Goal: Task Accomplishment & Management: Use online tool/utility

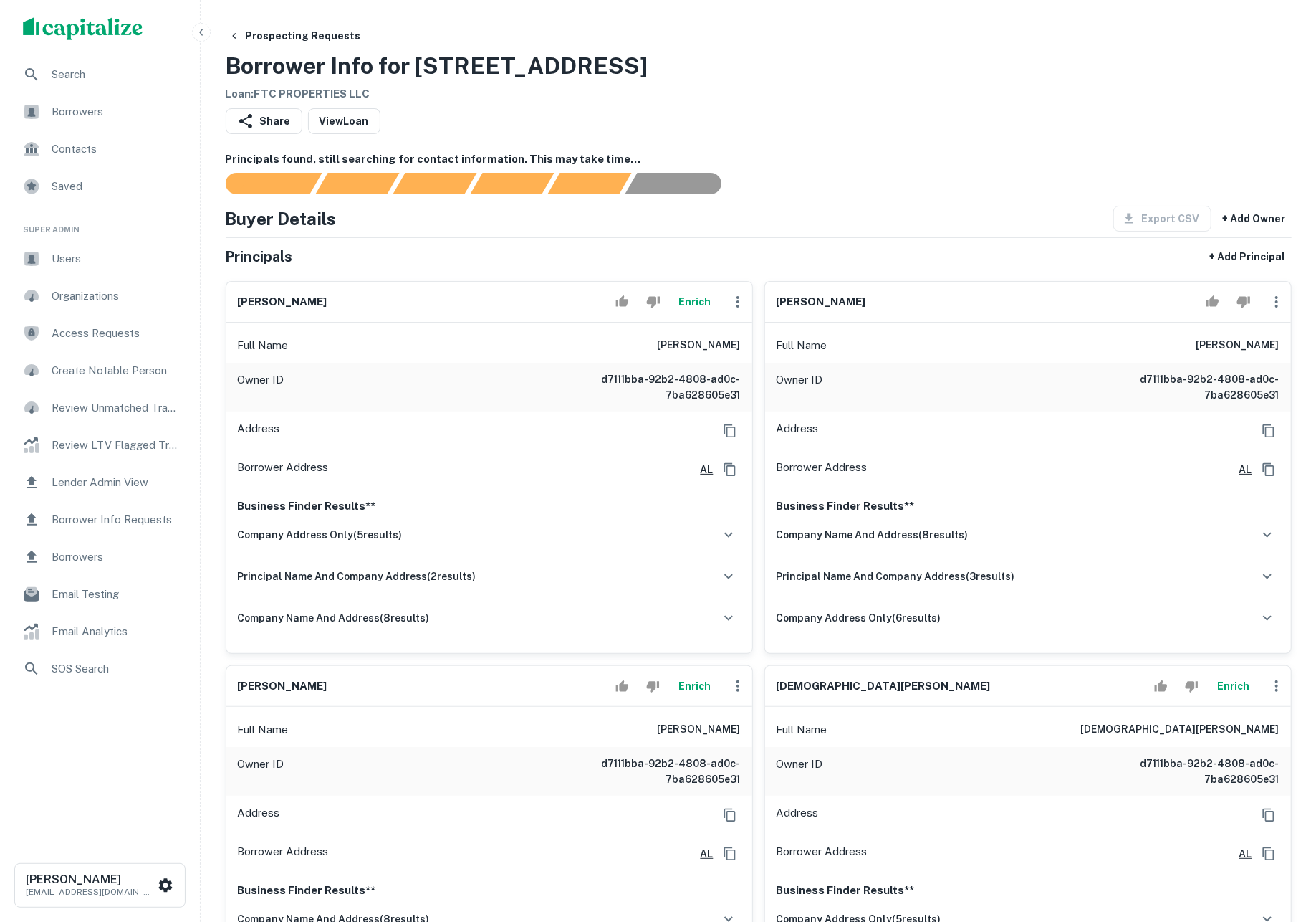
click at [699, 316] on button "Enrich" at bounding box center [694, 301] width 46 height 29
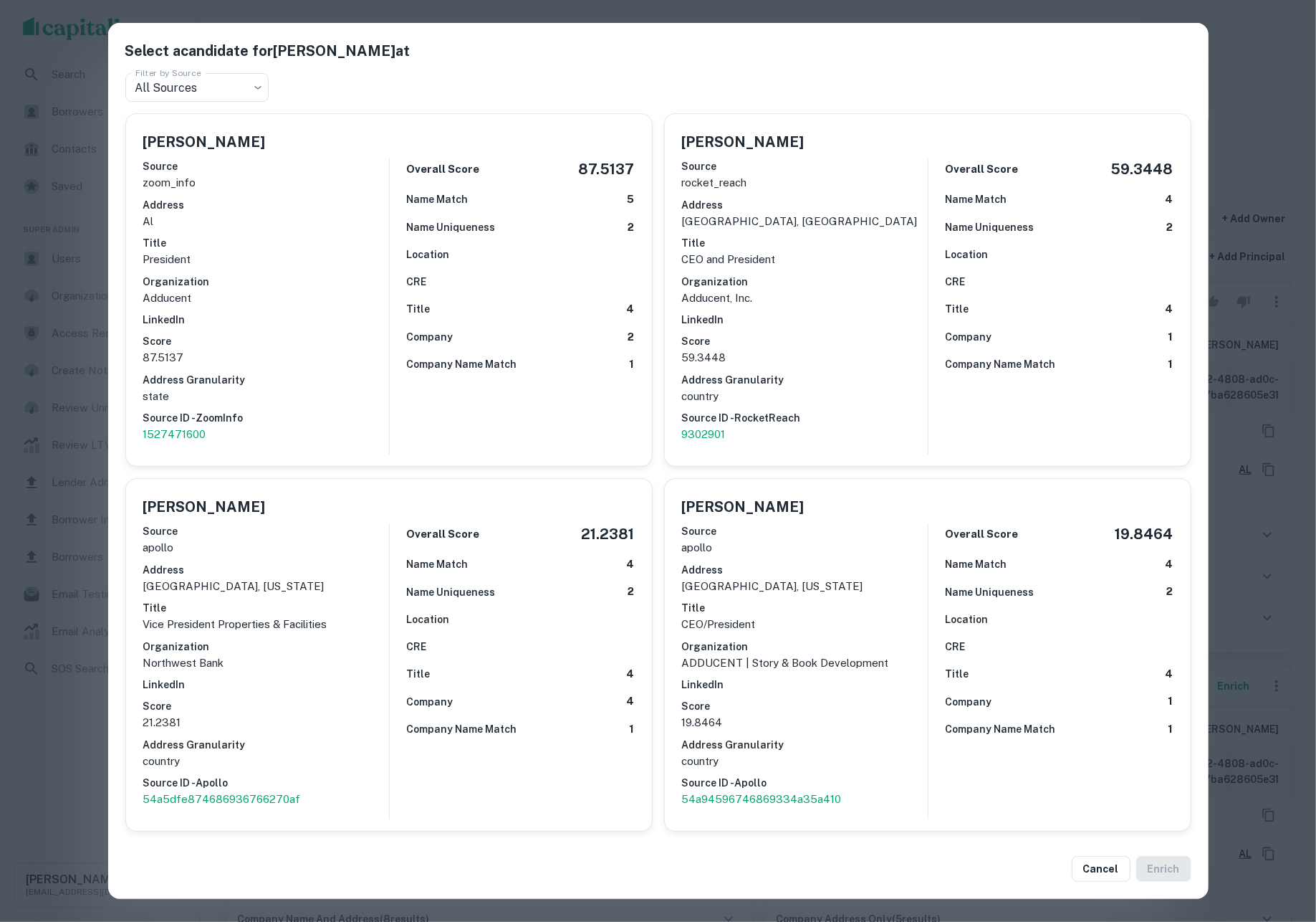
click at [1266, 368] on div "Select a candidate for DENNIS M LOWERY at Filter by Source All Sources *** Filt…" at bounding box center [658, 461] width 1316 height 922
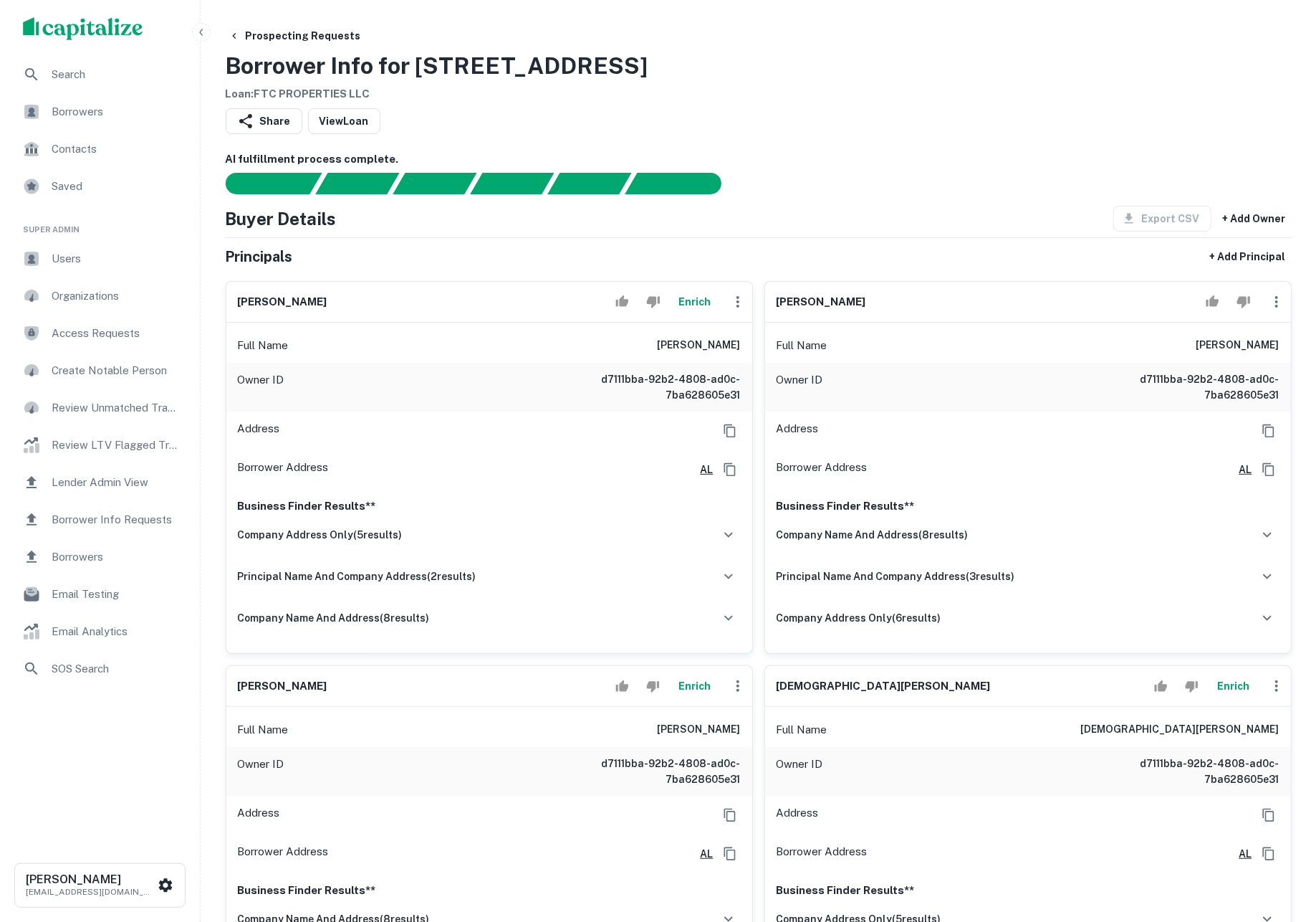
click at [1081, 95] on div "Prospecting Requests Borrower Info for 12615 Us Highway 98 Loan : FTC PROPERTIE…" at bounding box center [759, 63] width 1066 height 79
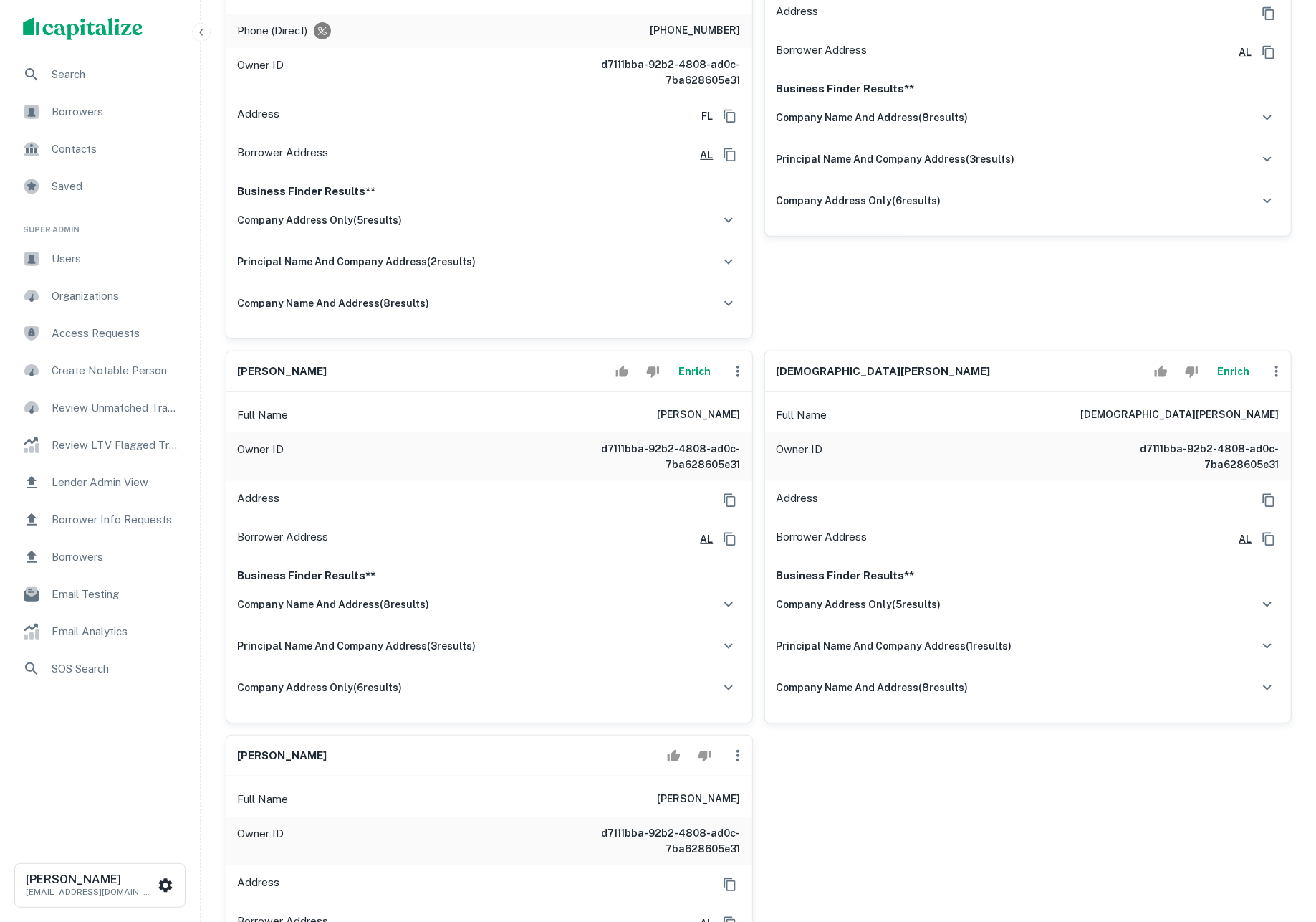
scroll to position [419, 0]
click at [875, 338] on div "[PERSON_NAME] Full Name [PERSON_NAME] Owner ID d7111bba-92b2-4808-ad0c-7ba62860…" at bounding box center [1022, 94] width 539 height 487
click at [697, 384] on button "Enrich" at bounding box center [694, 370] width 46 height 29
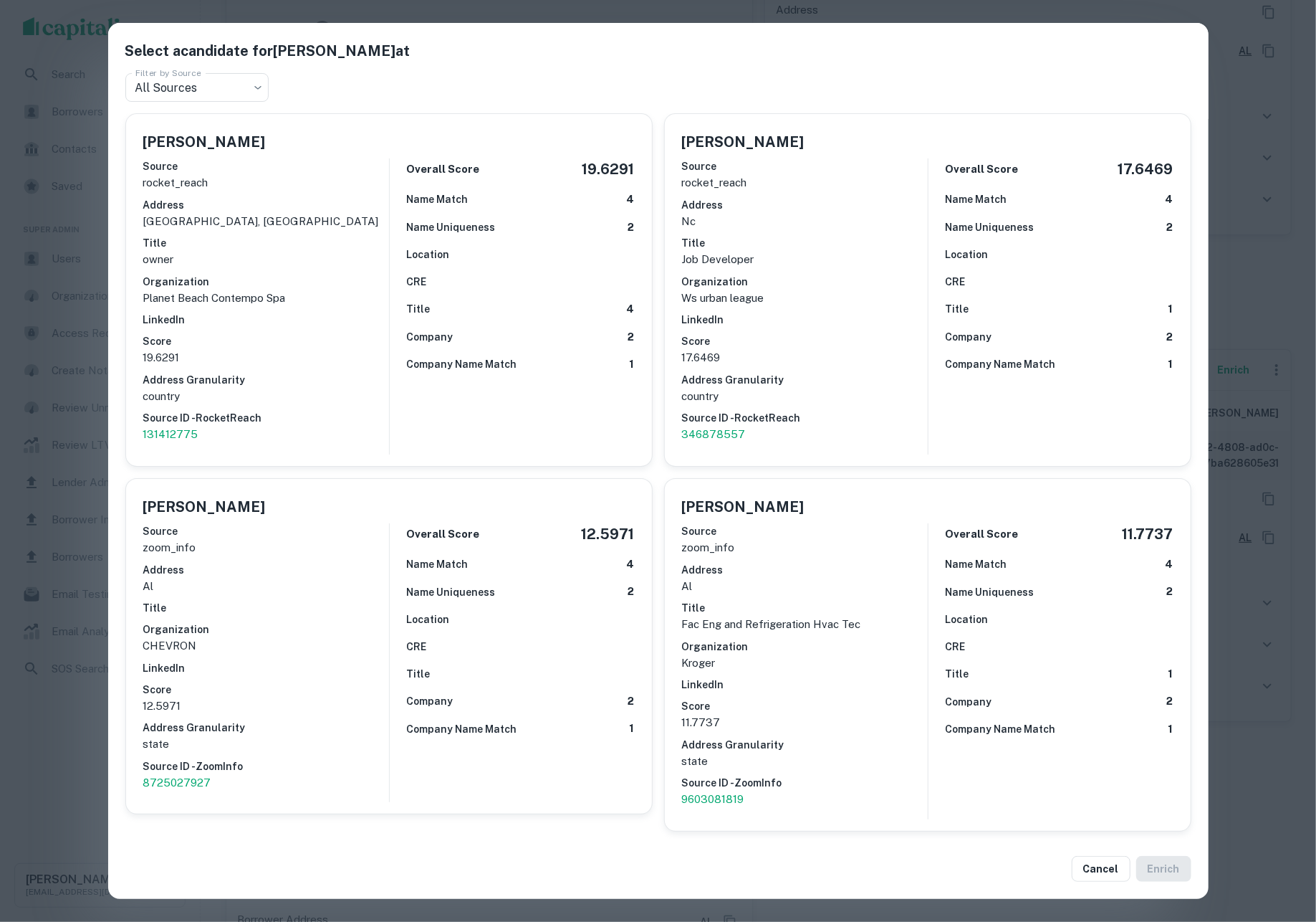
click at [1262, 281] on div "Select a candidate for [PERSON_NAME] at Filter by Source All Sources *** Filter…" at bounding box center [658, 461] width 1316 height 922
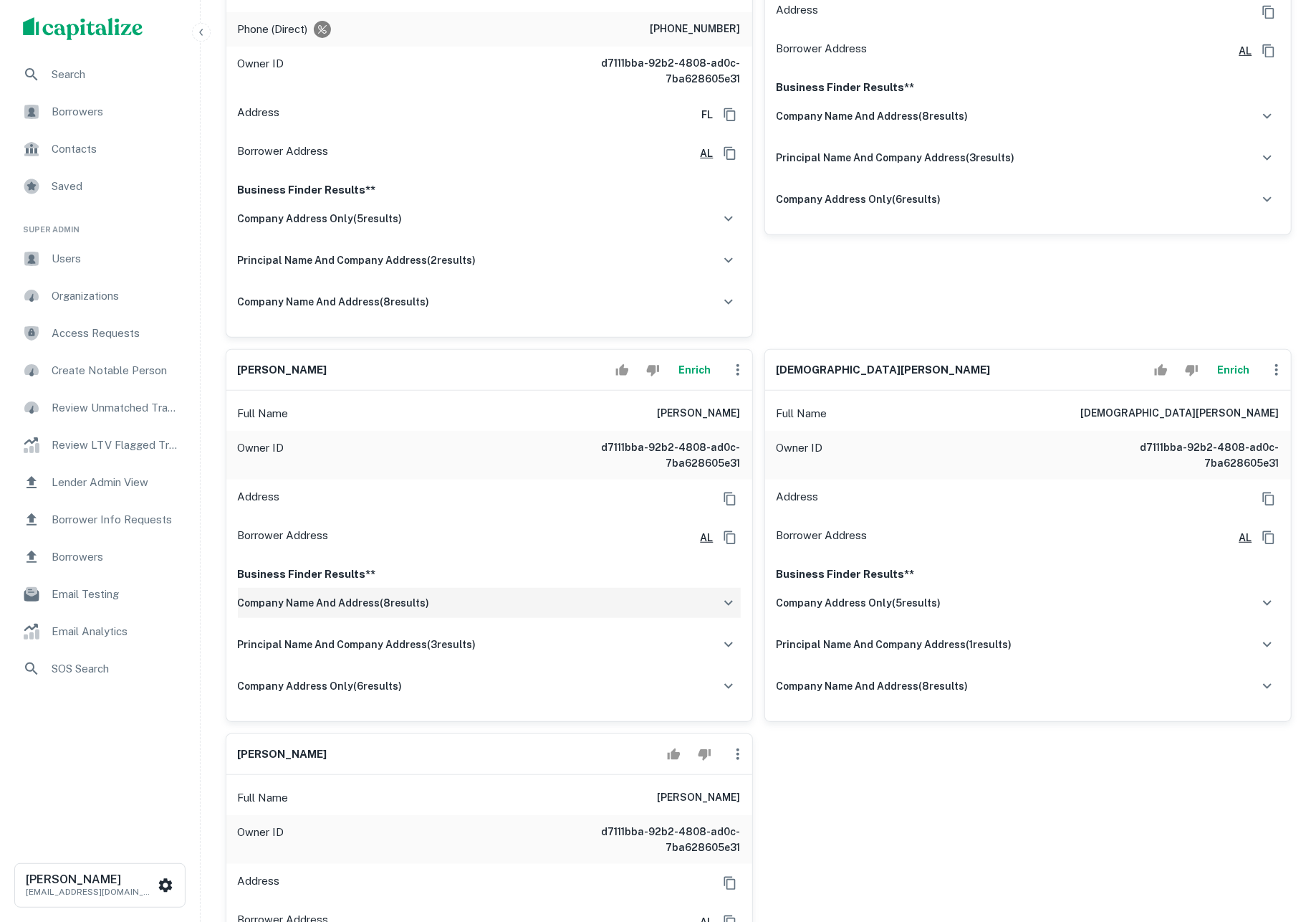
click at [415, 611] on h6 "company name and address ( 8 results)" at bounding box center [334, 603] width 192 height 16
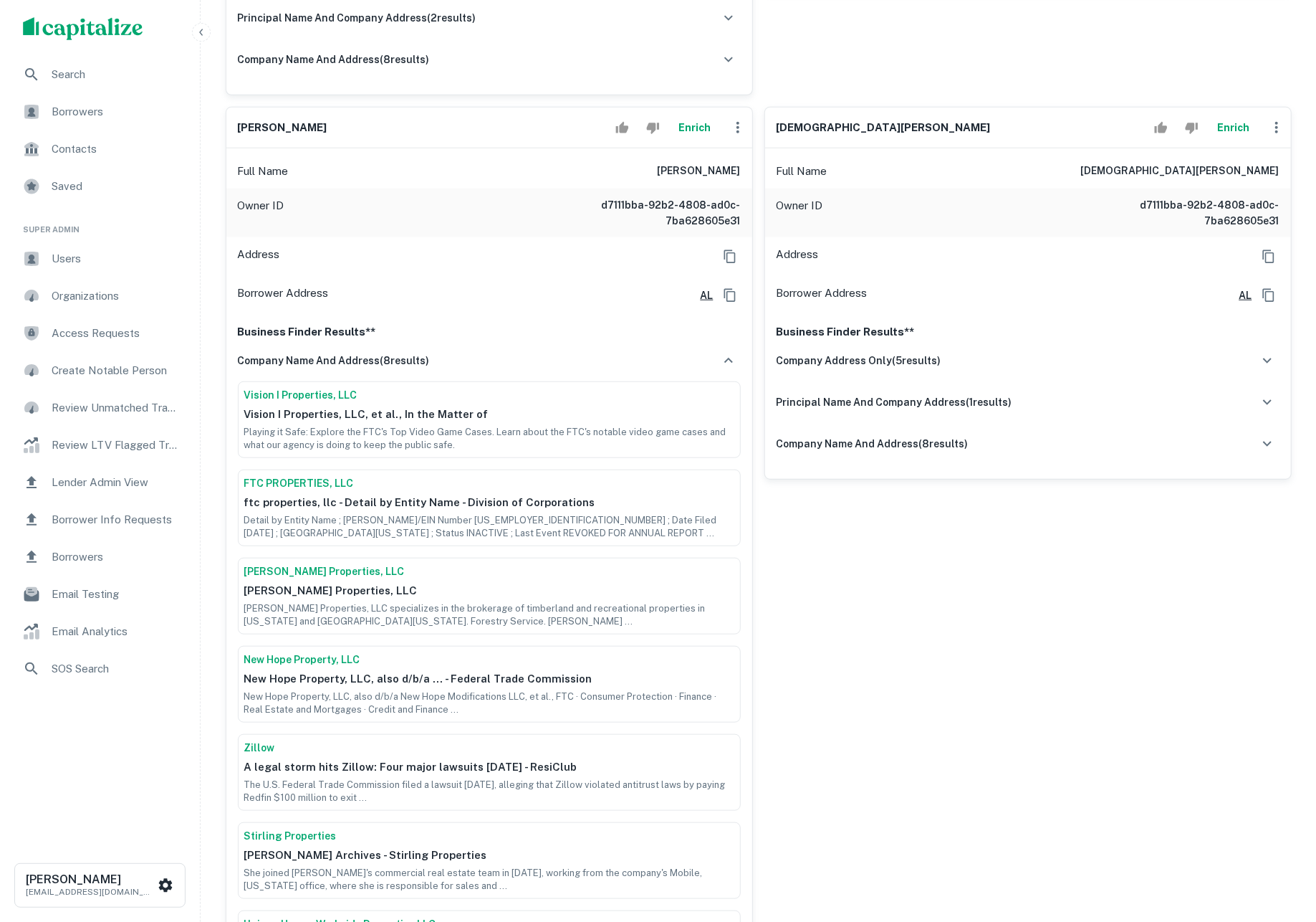
scroll to position [695, 0]
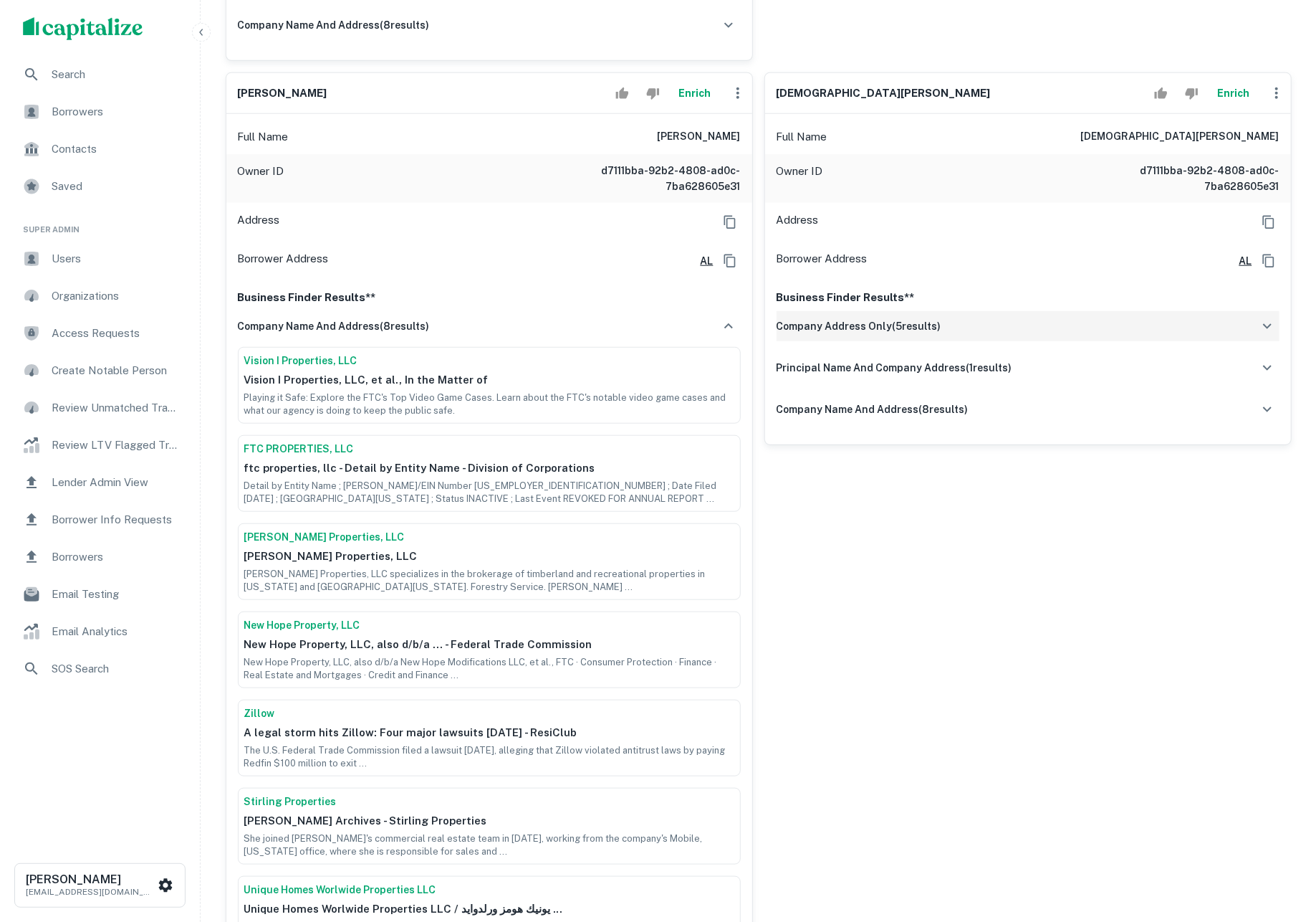
click at [924, 334] on h6 "company address only ( 5 results)" at bounding box center [859, 326] width 165 height 16
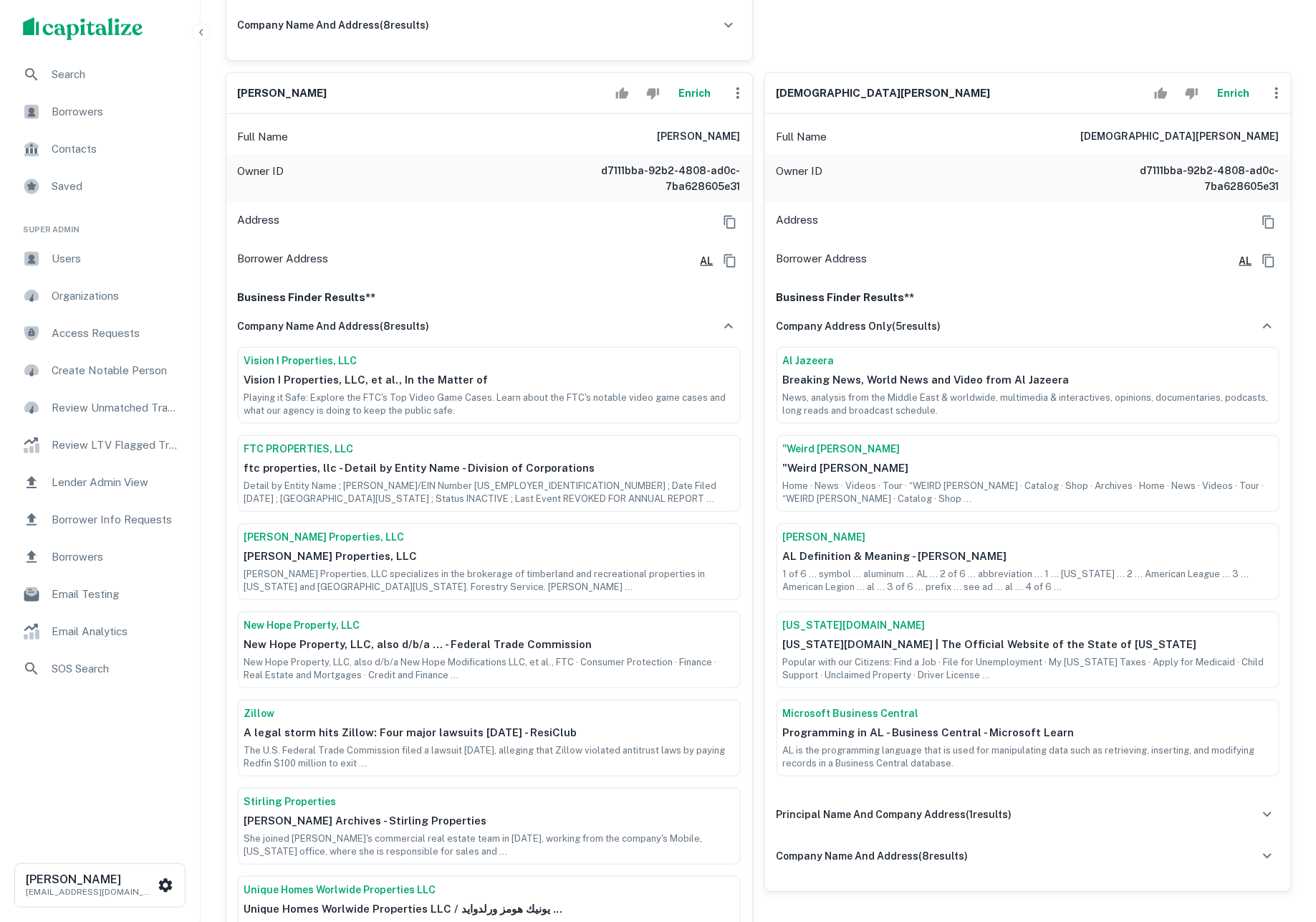
click at [1221, 107] on button "Enrich" at bounding box center [1233, 93] width 46 height 29
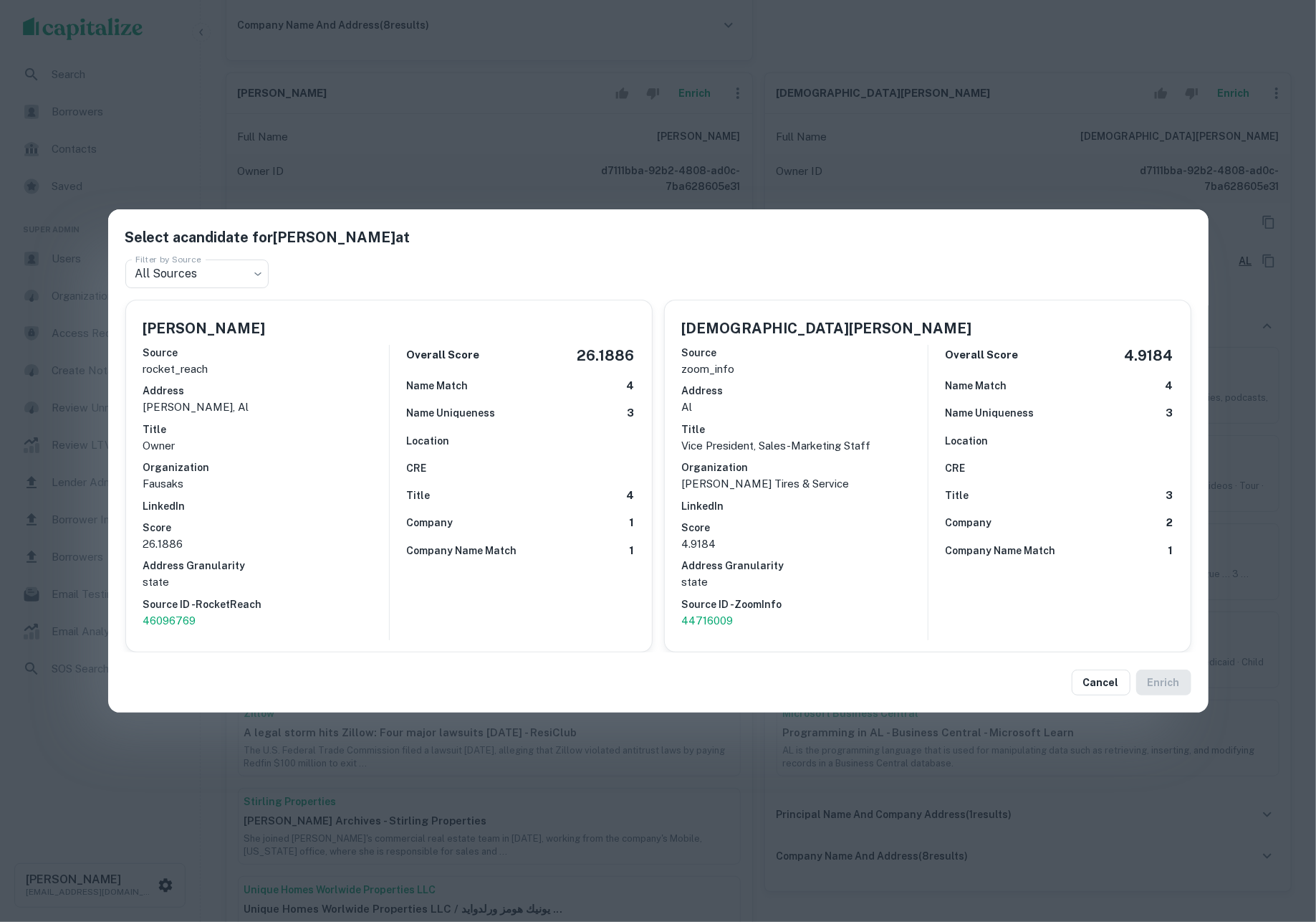
click at [527, 529] on div "Company 1" at bounding box center [521, 523] width 228 height 17
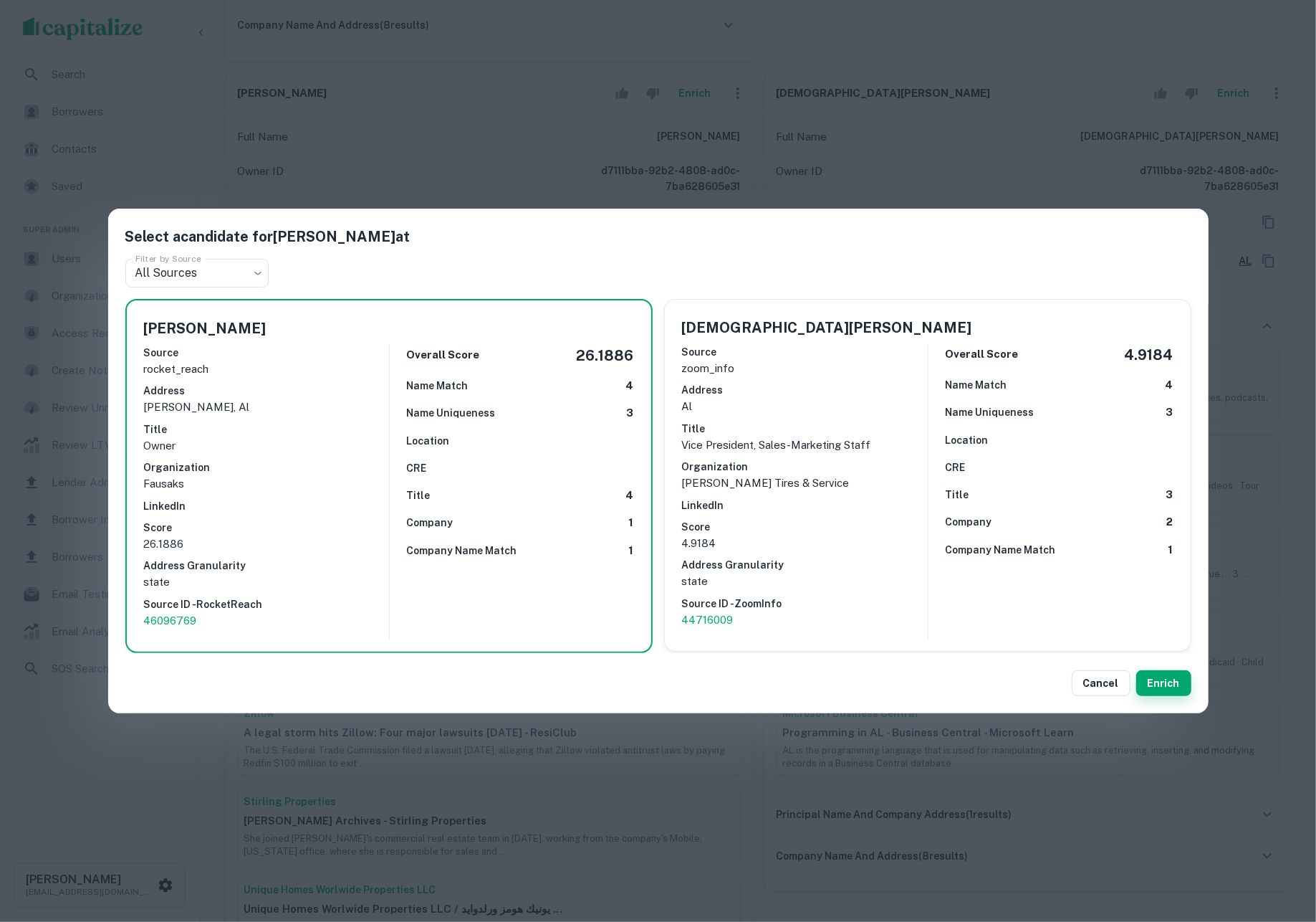
click at [1157, 670] on button "Enrich" at bounding box center [1164, 683] width 55 height 26
click at [1029, 722] on div "Select a candidate for [PERSON_NAME] at Filter by Source All Sources *** Filter…" at bounding box center [658, 461] width 1316 height 922
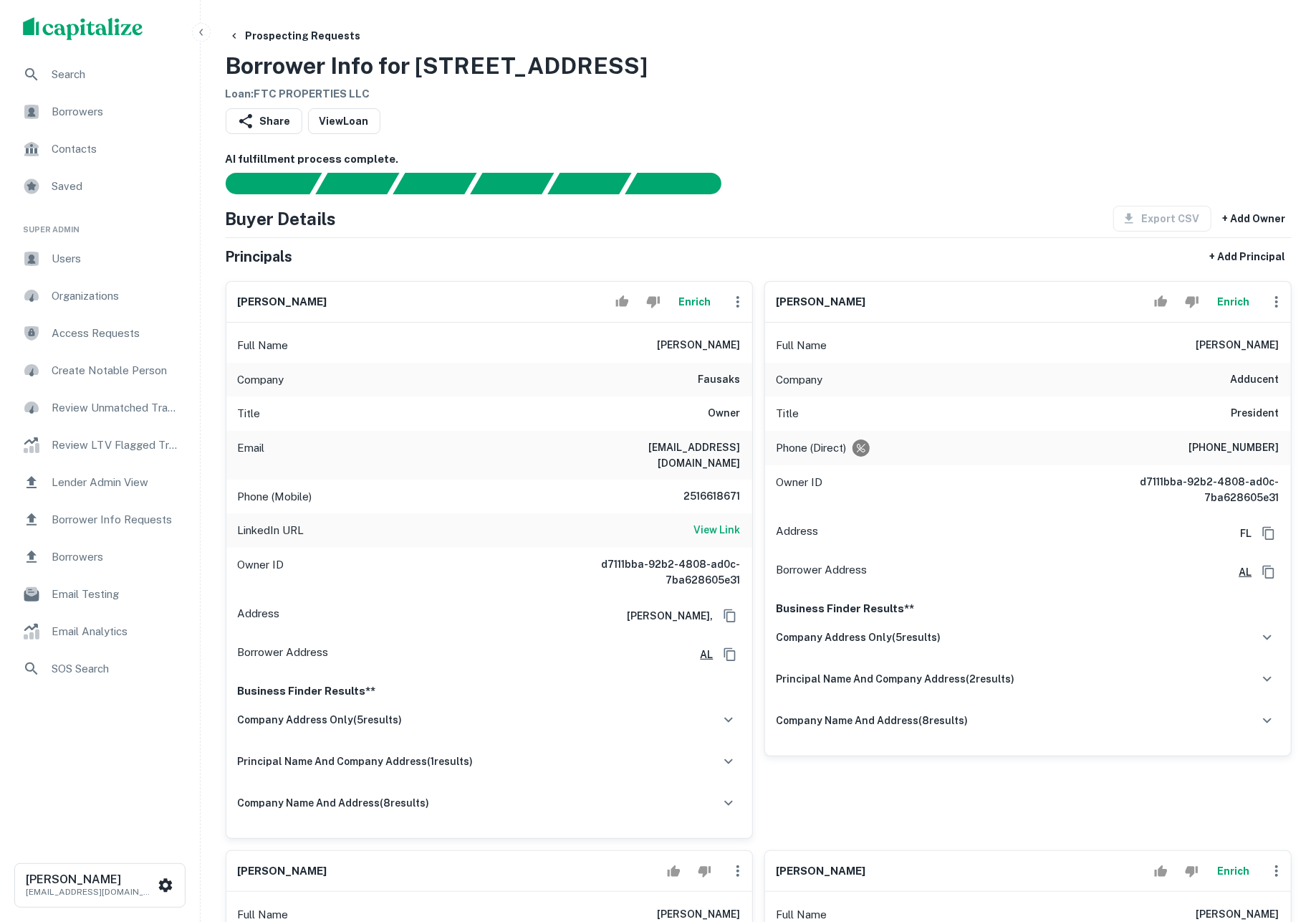
scroll to position [0, 0]
click at [860, 212] on div "Buyer Details Export CSV + Add Owner" at bounding box center [759, 219] width 1066 height 26
click at [620, 713] on div "company address only ( 5 results)" at bounding box center [489, 720] width 503 height 30
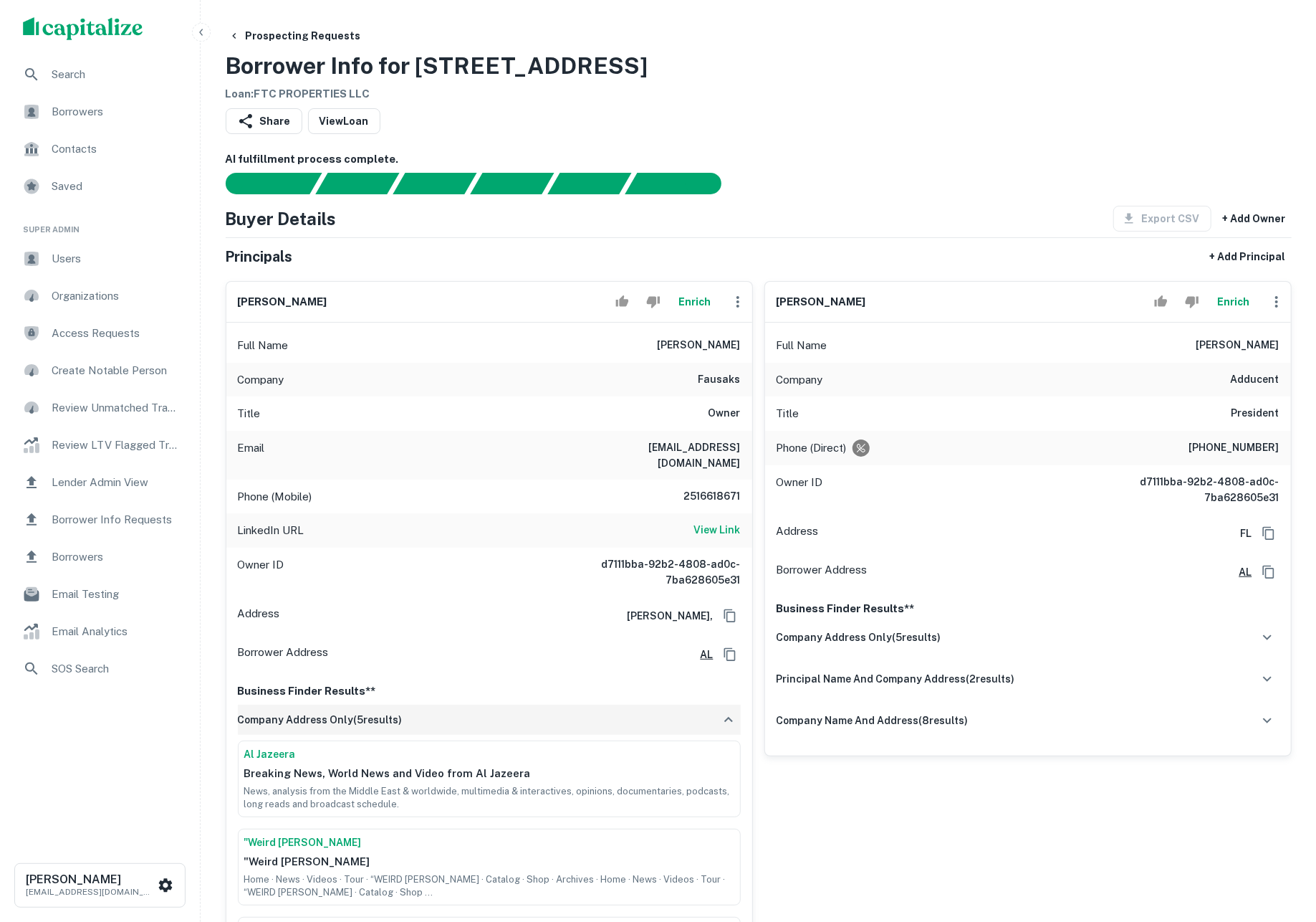
click at [620, 713] on div "company address only ( 5 results)" at bounding box center [489, 720] width 503 height 30
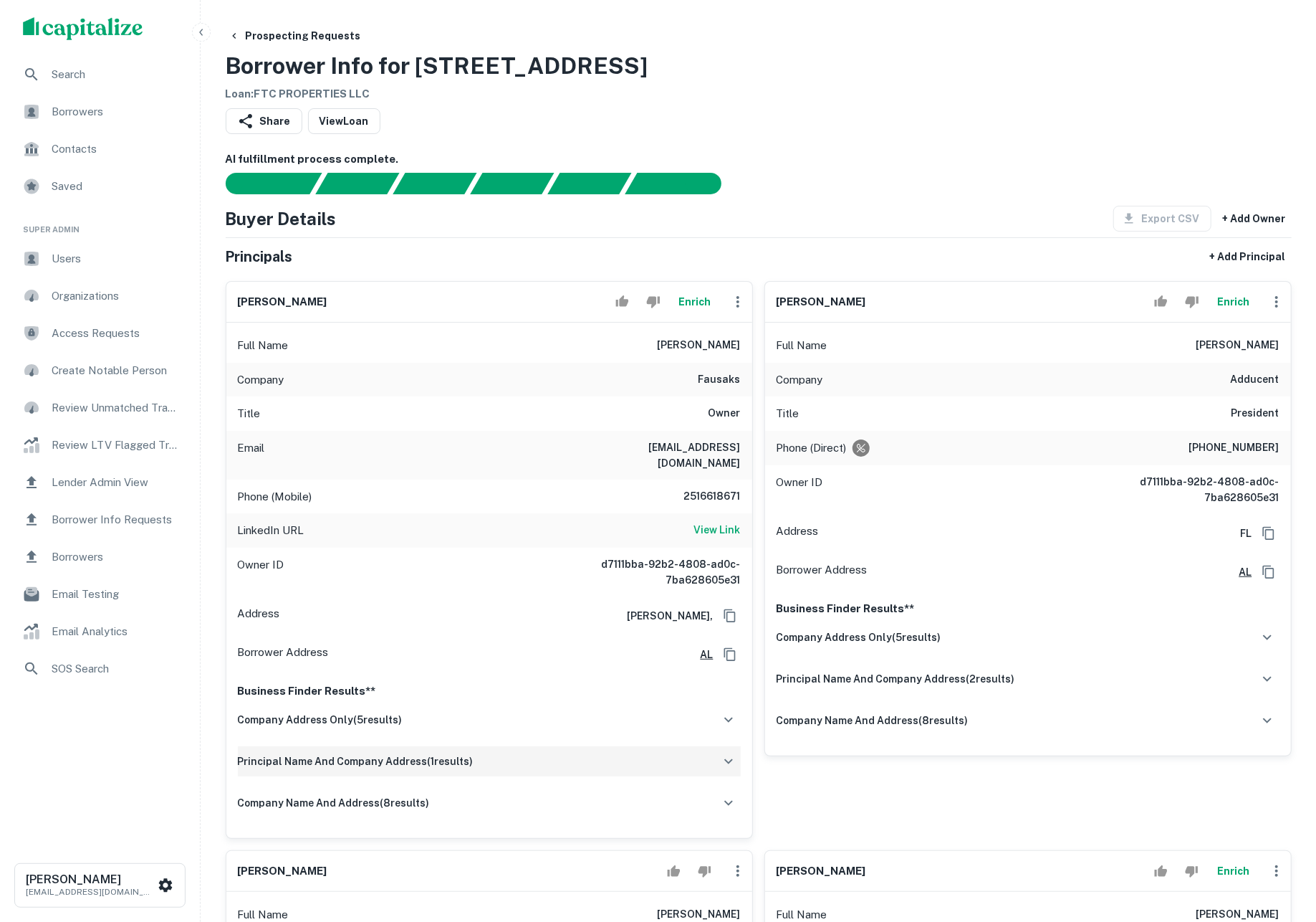
click at [663, 771] on div "principal name and company address ( 1 results)" at bounding box center [489, 762] width 503 height 30
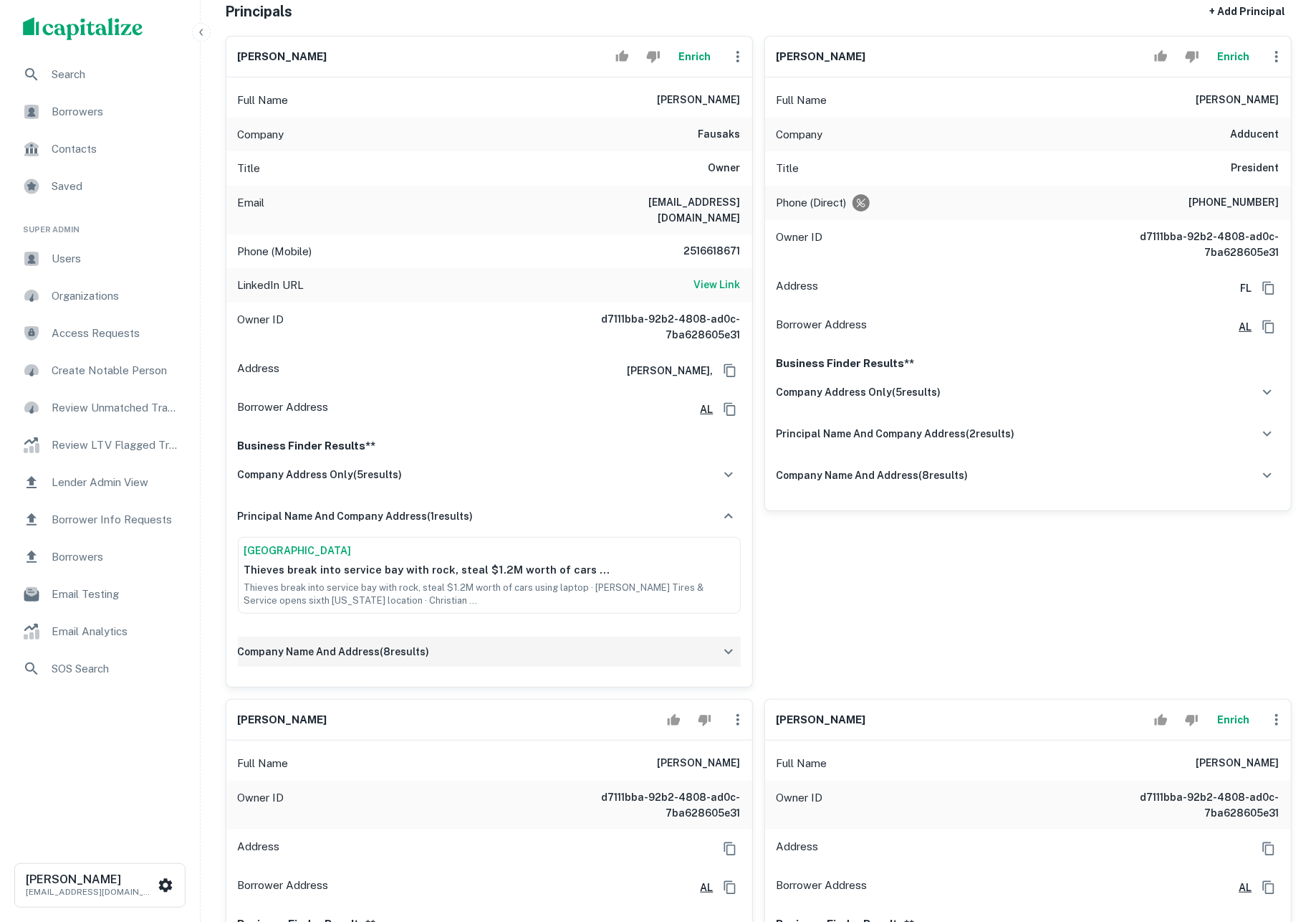
scroll to position [247, 0]
click at [586, 658] on div "company name and address ( 8 results)" at bounding box center [489, 649] width 503 height 30
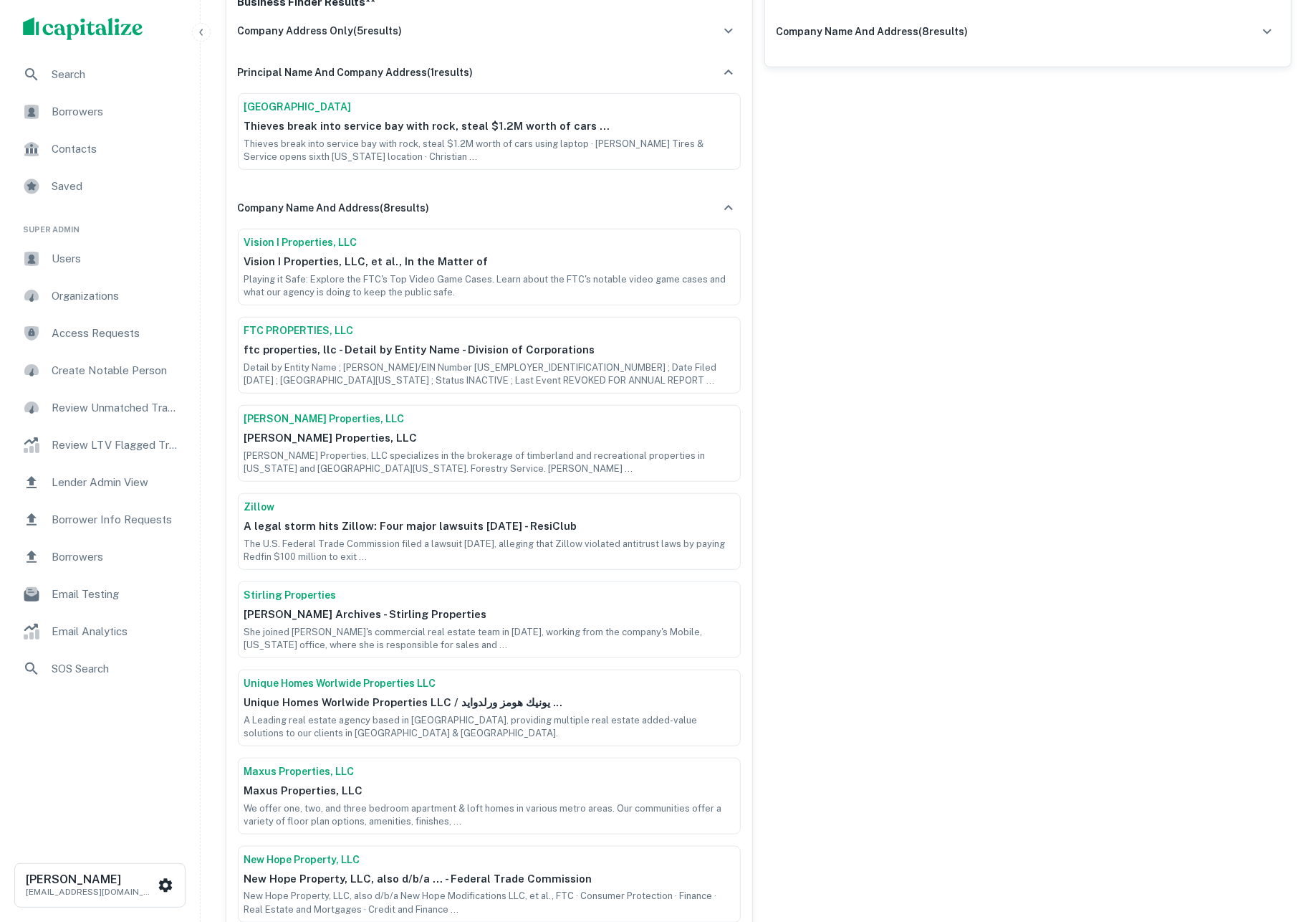
scroll to position [691, 0]
click at [898, 466] on div "[PERSON_NAME] Enrich Full Name [PERSON_NAME] Company adducent Title President P…" at bounding box center [1022, 265] width 539 height 1374
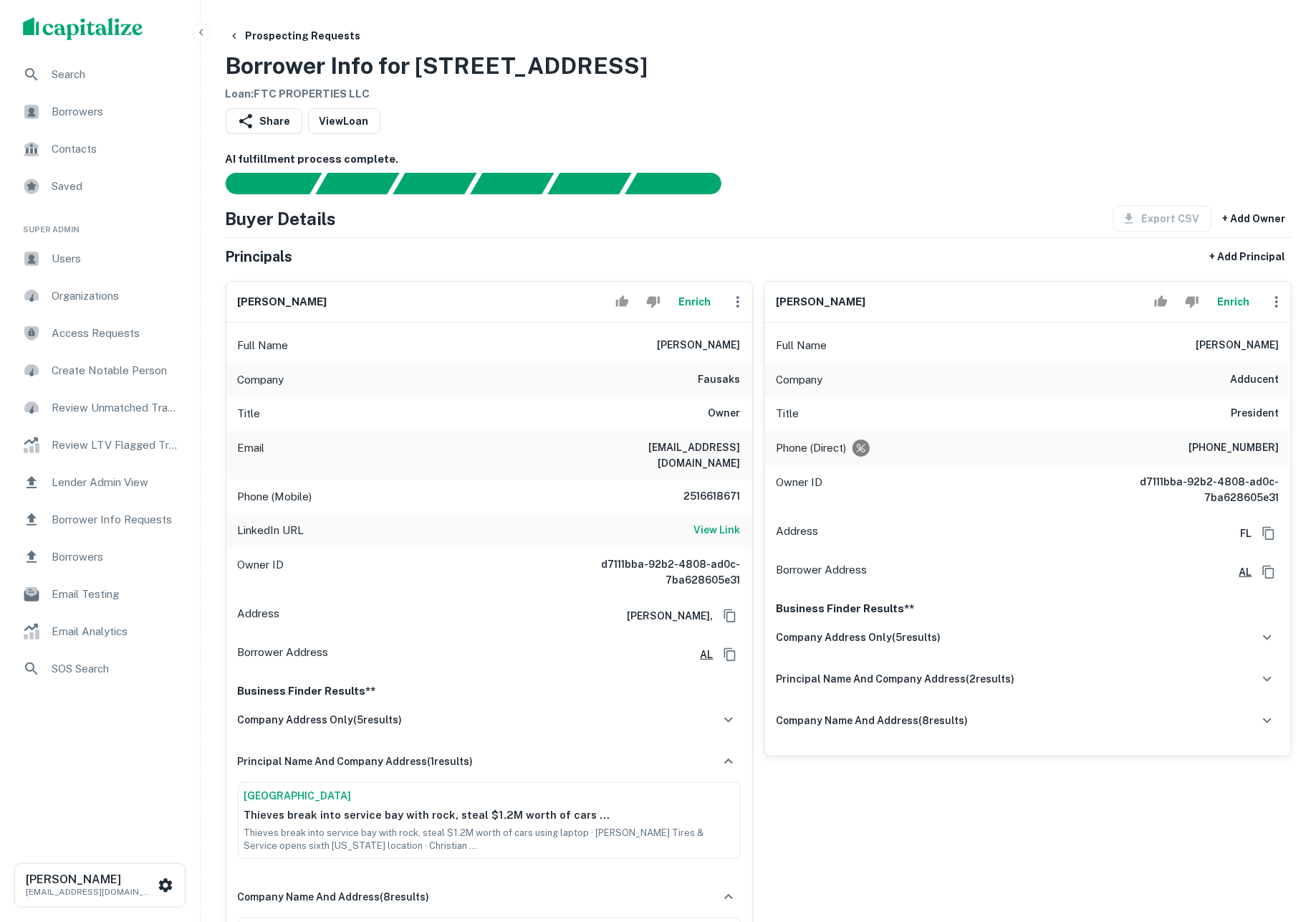
scroll to position [-1, 0]
click at [966, 116] on div "Share View Loan" at bounding box center [759, 123] width 1066 height 31
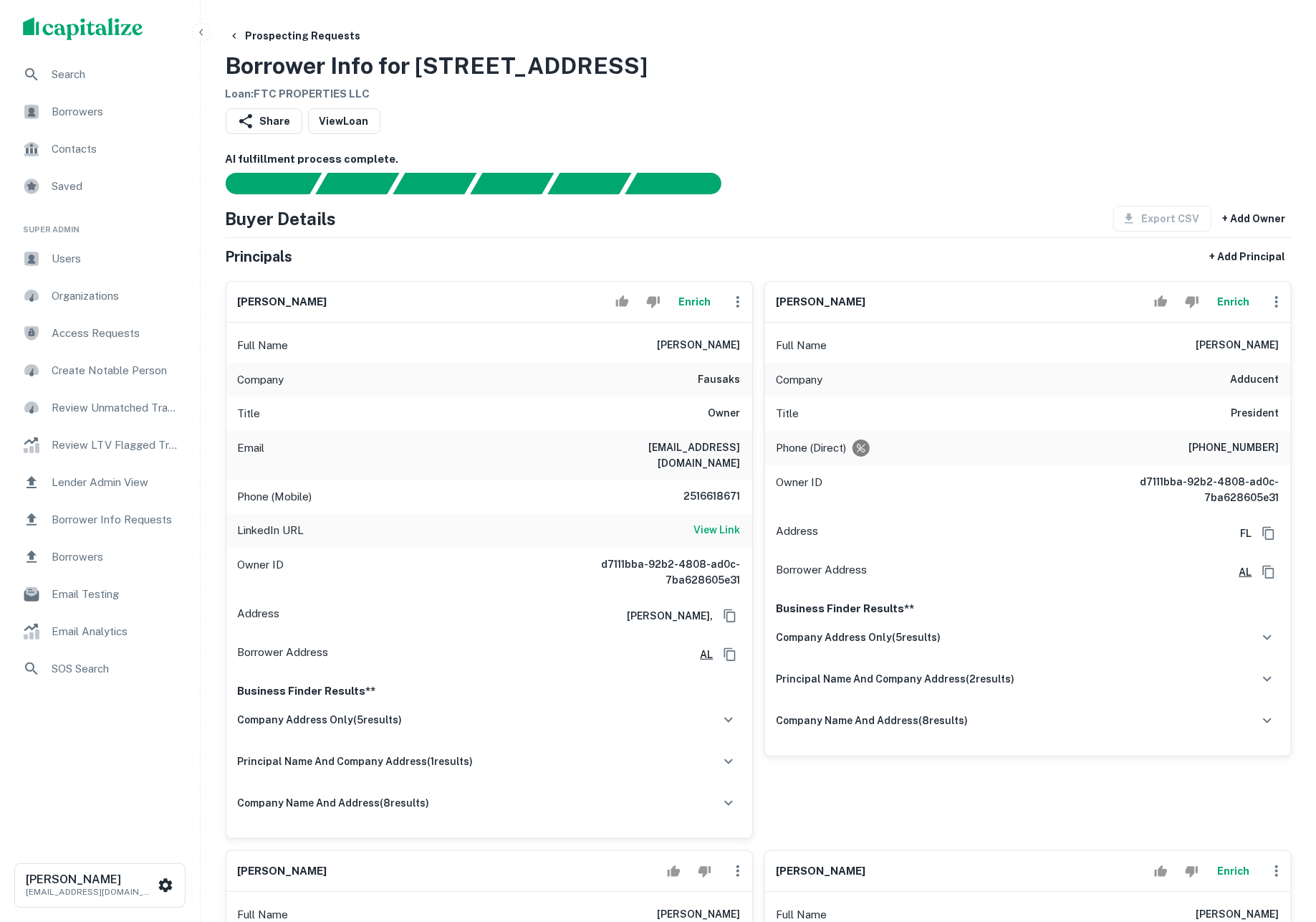
click at [1197, 362] on div "Full Name dennis m. lowery" at bounding box center [1028, 345] width 526 height 34
click at [1092, 652] on div "company address only ( 5 results)" at bounding box center [1027, 637] width 503 height 30
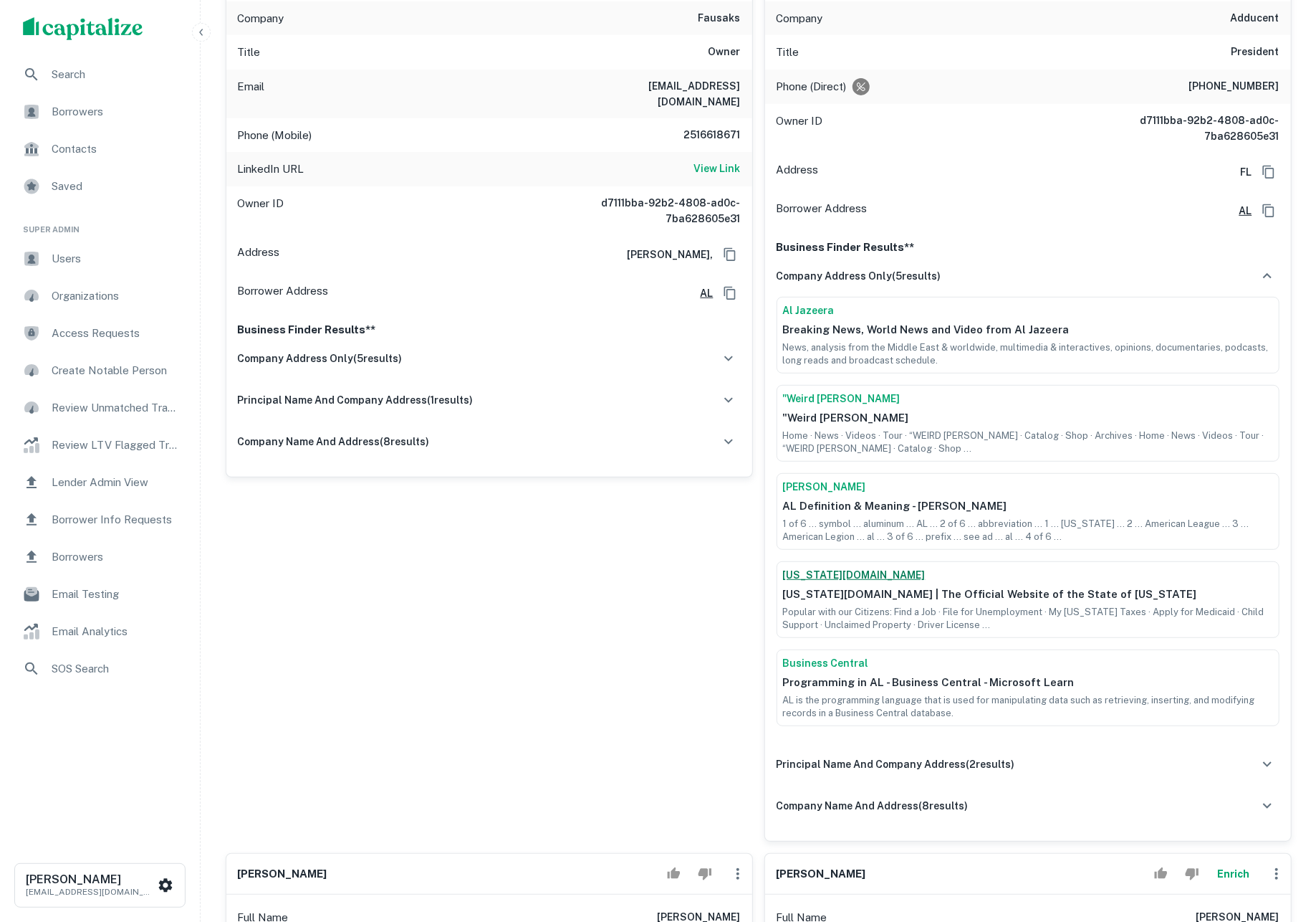
scroll to position [368, 0]
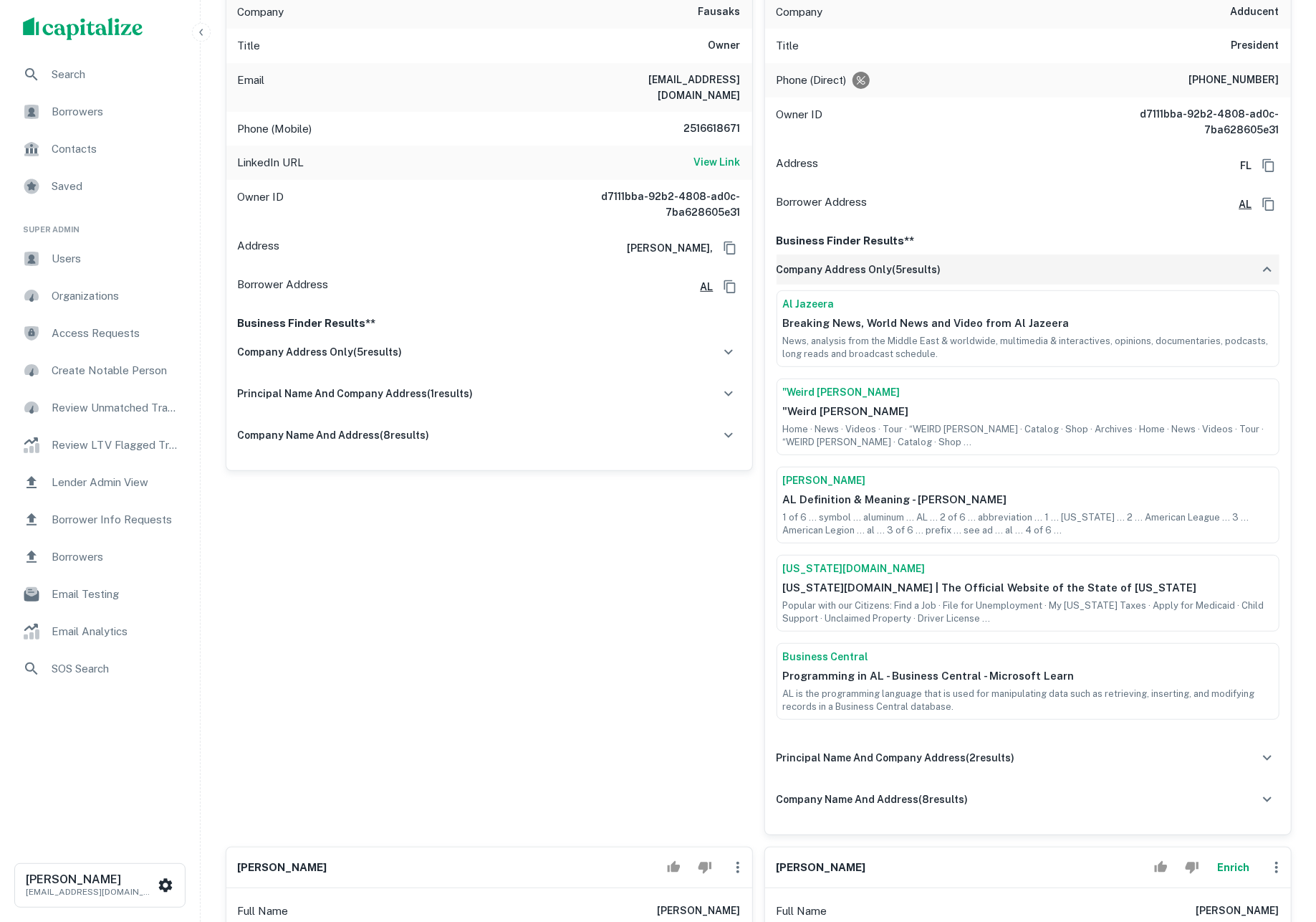
click at [984, 285] on div "company address only ( 5 results)" at bounding box center [1027, 269] width 503 height 30
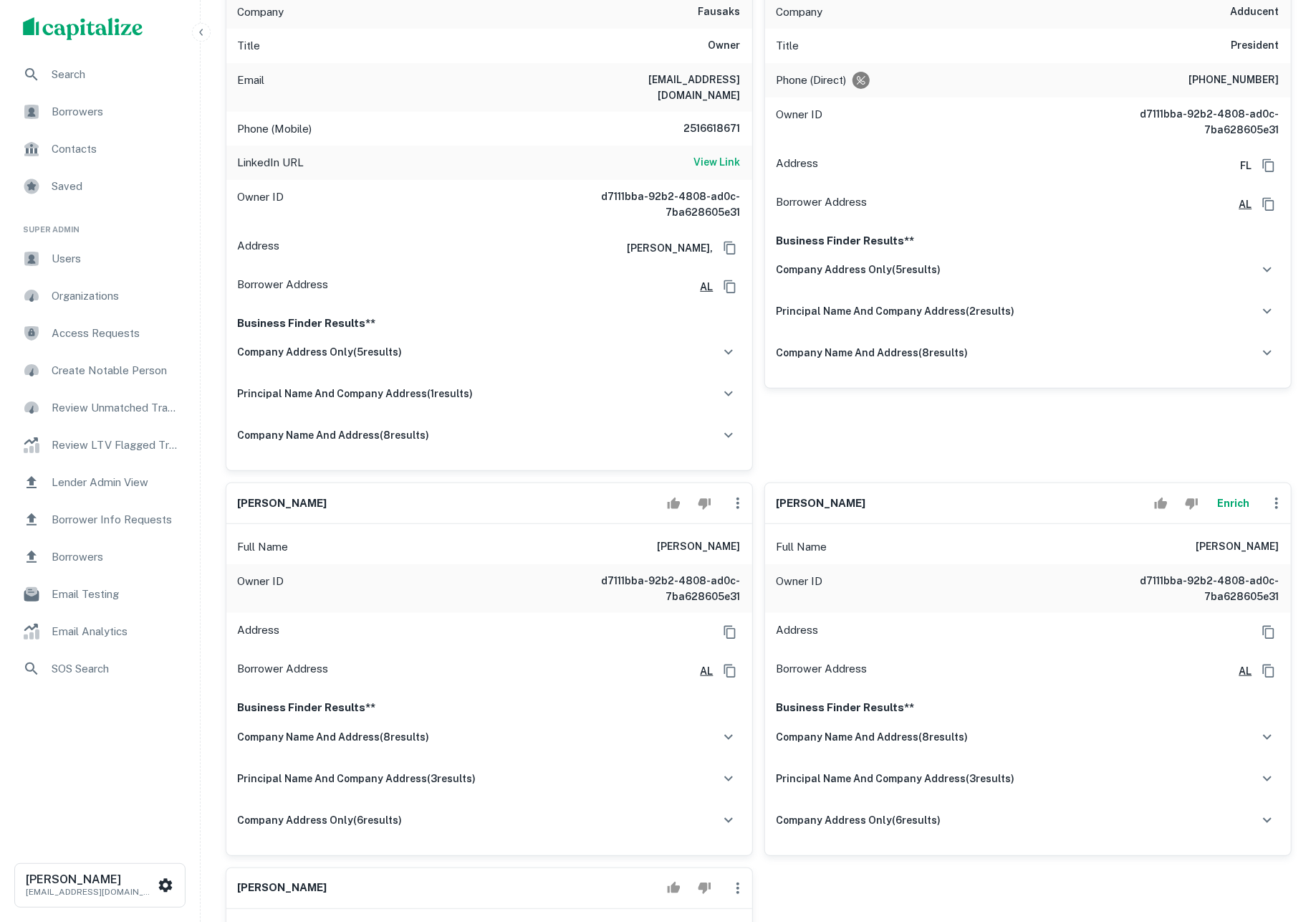
click at [983, 361] on div "company address only ( 5 results) Al Jazeera Breaking News, World News and Vide…" at bounding box center [1027, 317] width 503 height 125
click at [983, 326] on div "principal name and company address ( 2 results)" at bounding box center [1027, 311] width 503 height 30
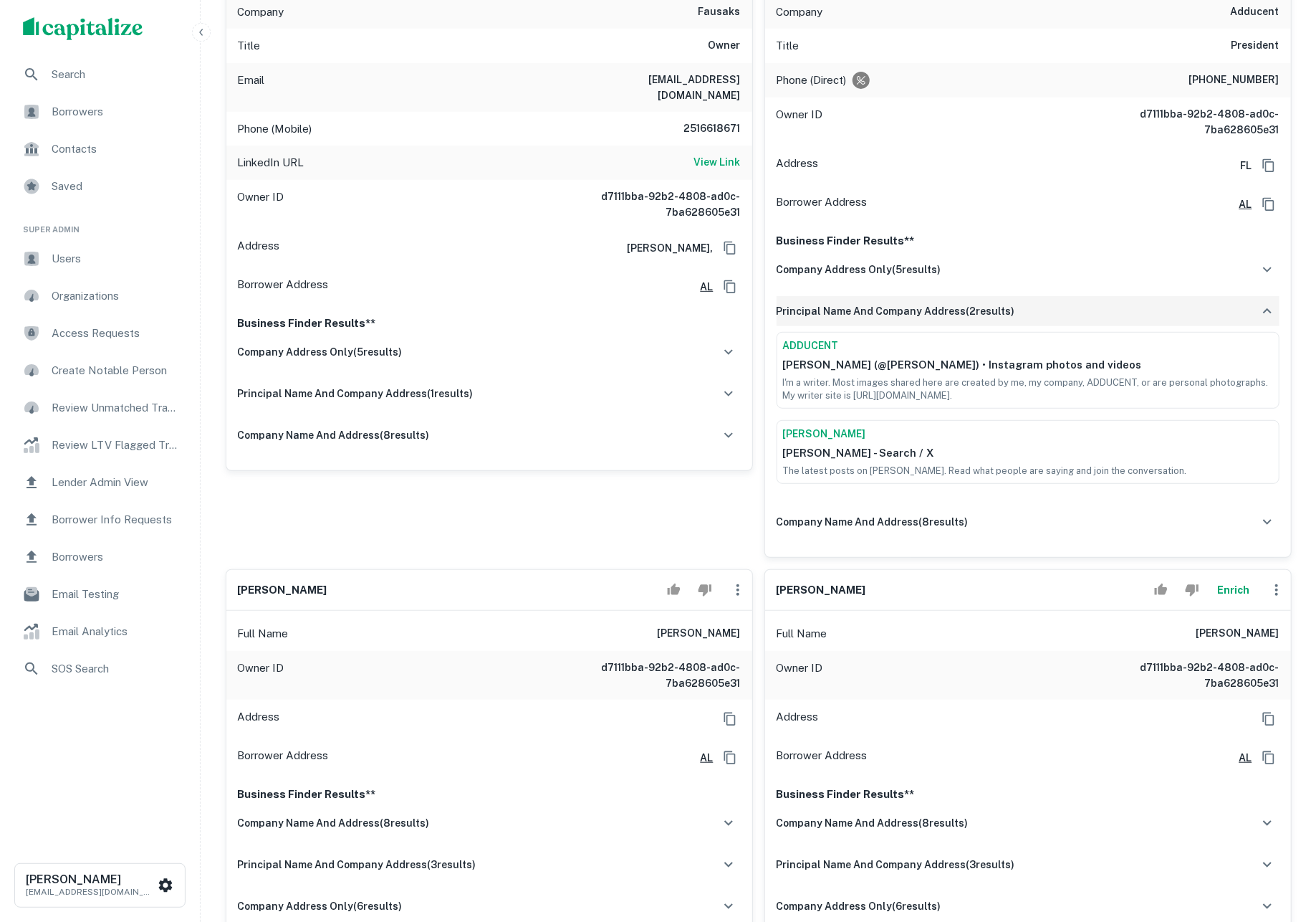
click at [983, 326] on div "principal name and company address ( 2 results)" at bounding box center [1027, 311] width 503 height 30
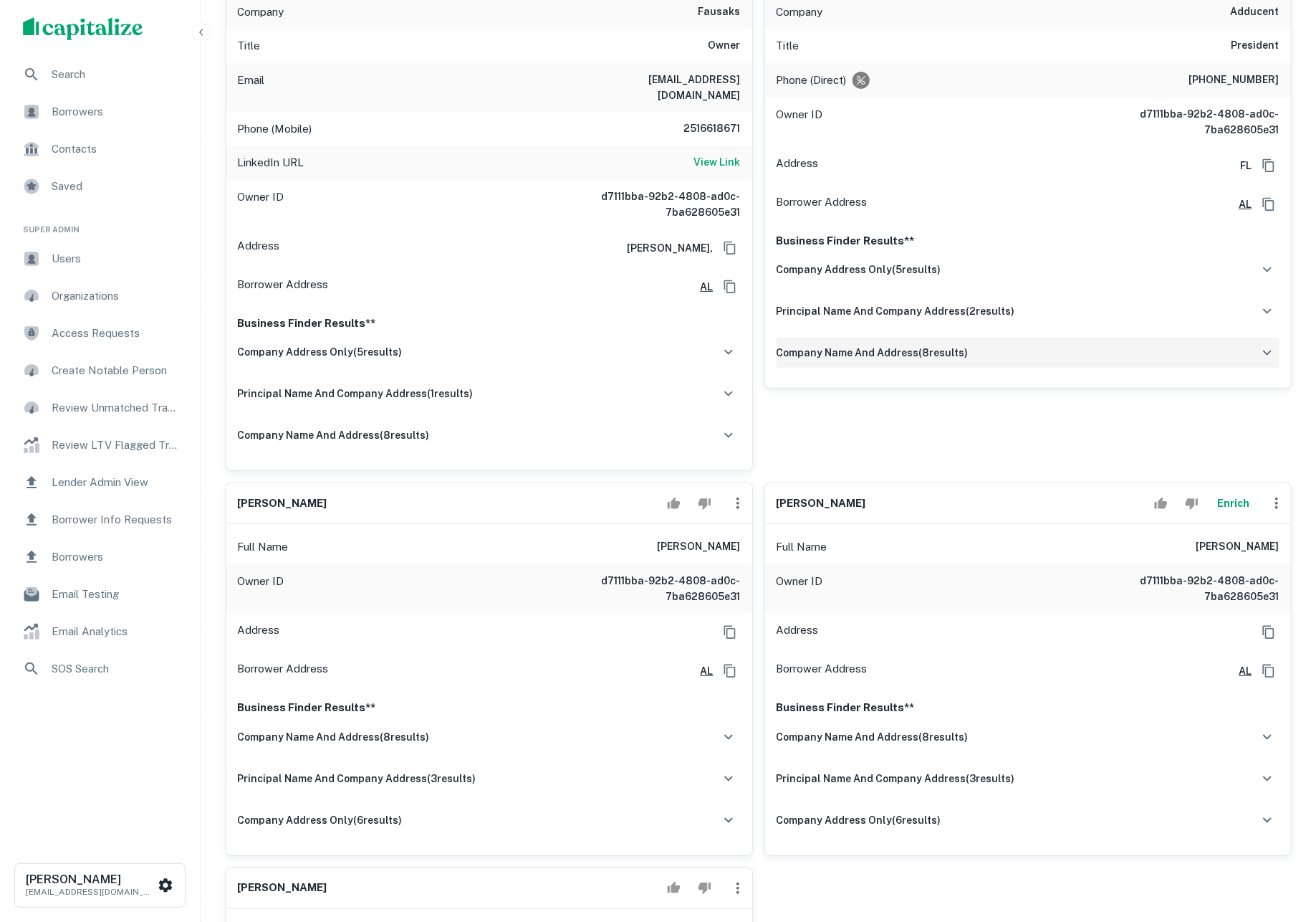
click at [977, 368] on div "company name and address ( 8 results)" at bounding box center [1027, 353] width 503 height 30
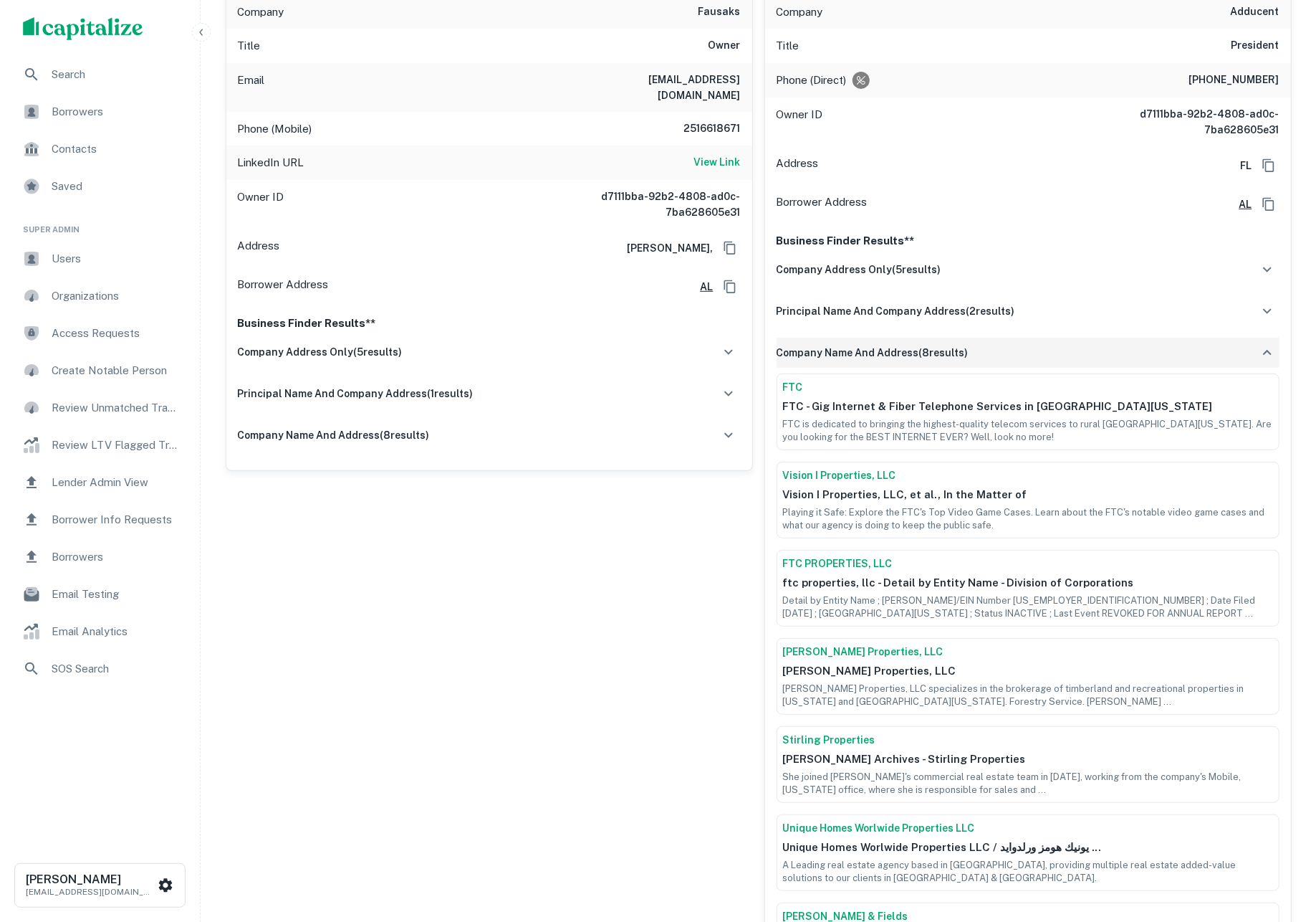
click at [977, 368] on div "company name and address ( 8 results)" at bounding box center [1027, 353] width 503 height 30
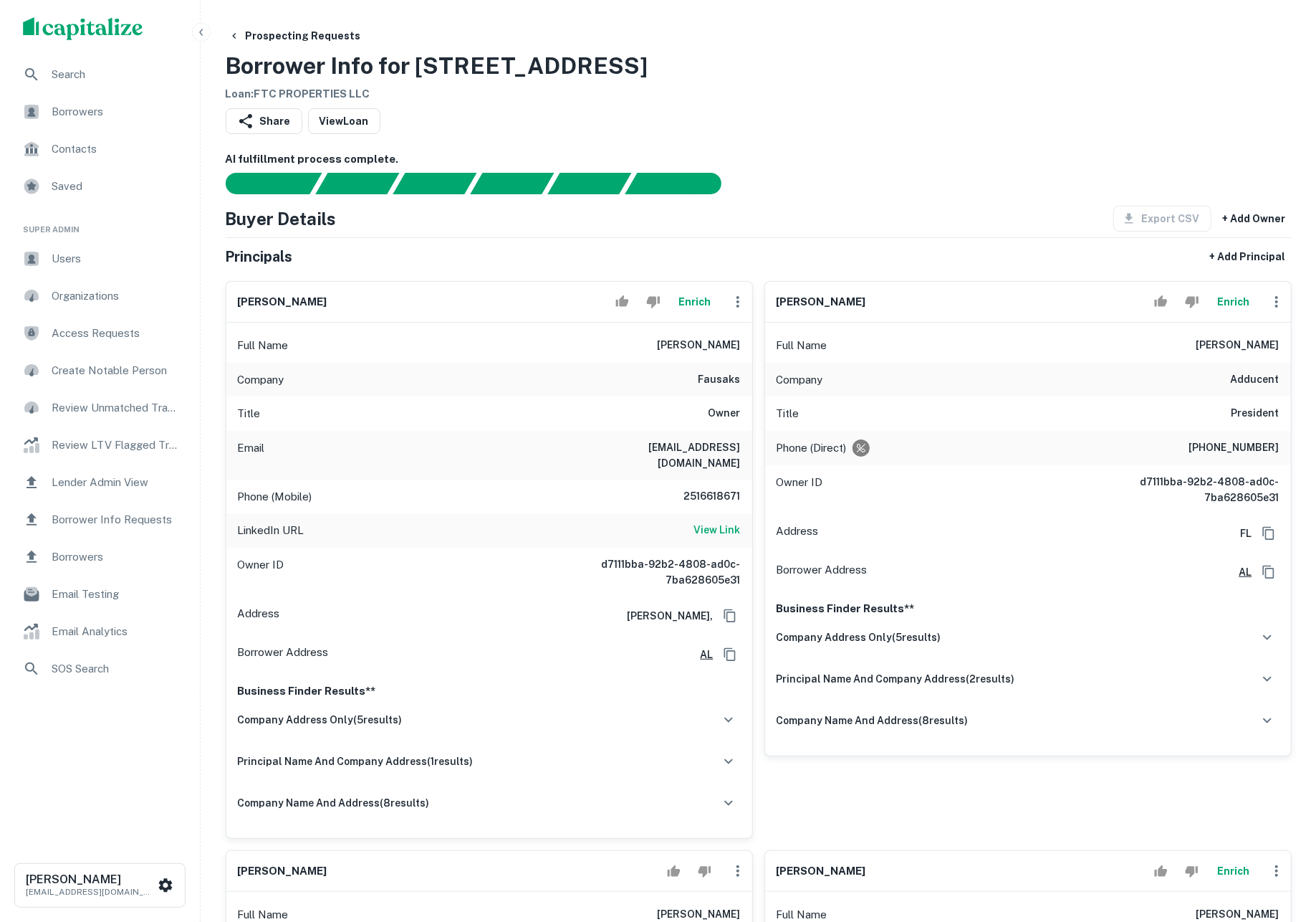
scroll to position [0, 0]
click at [846, 126] on div "Share View Loan" at bounding box center [759, 123] width 1066 height 31
click at [699, 419] on div "Title Owner" at bounding box center [489, 413] width 526 height 34
click at [686, 309] on button "Enrich" at bounding box center [694, 301] width 46 height 29
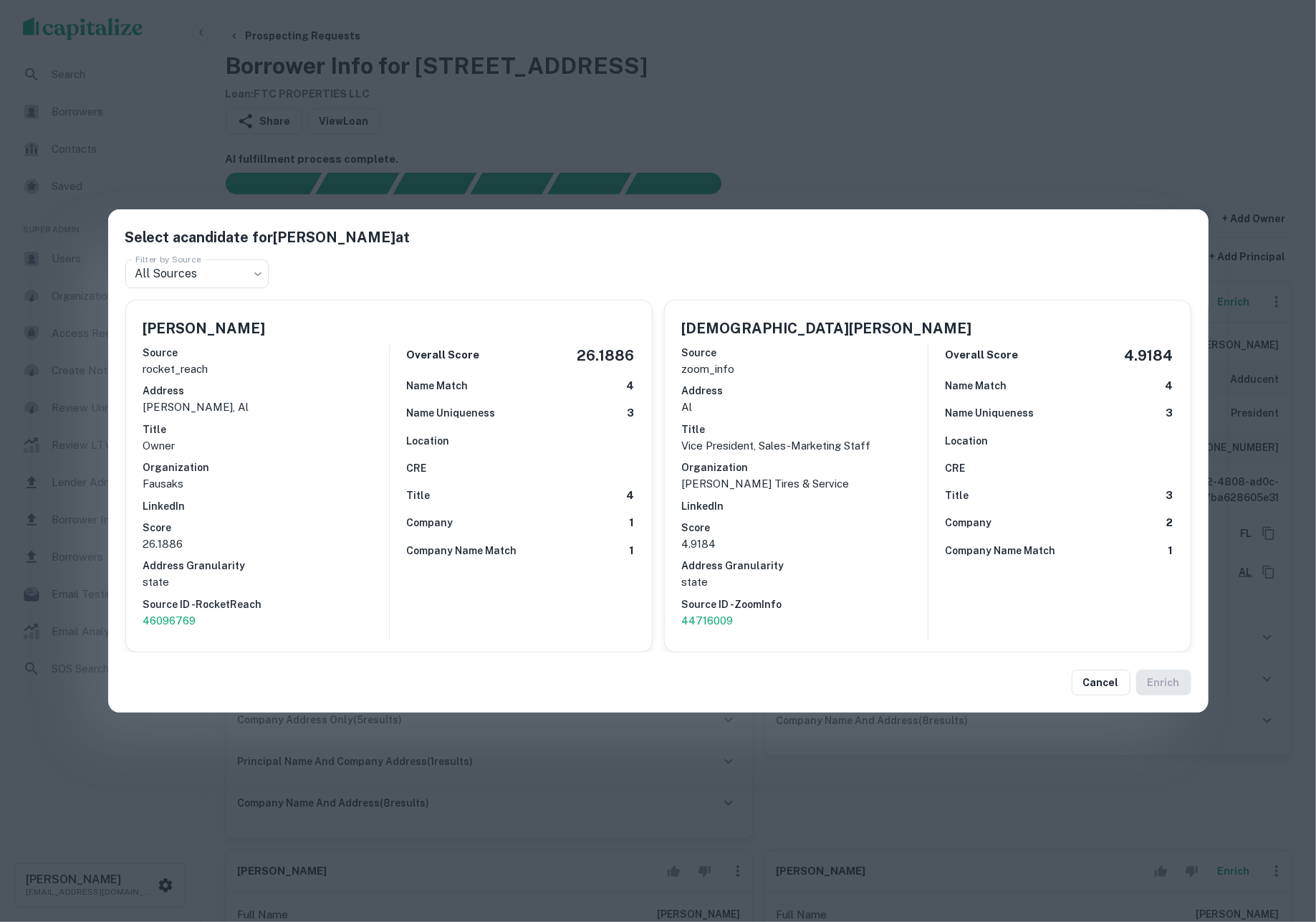
click at [769, 193] on div "Select a candidate for Chris Fausak at Filter by Source All Sources *** Filter …" at bounding box center [658, 461] width 1316 height 922
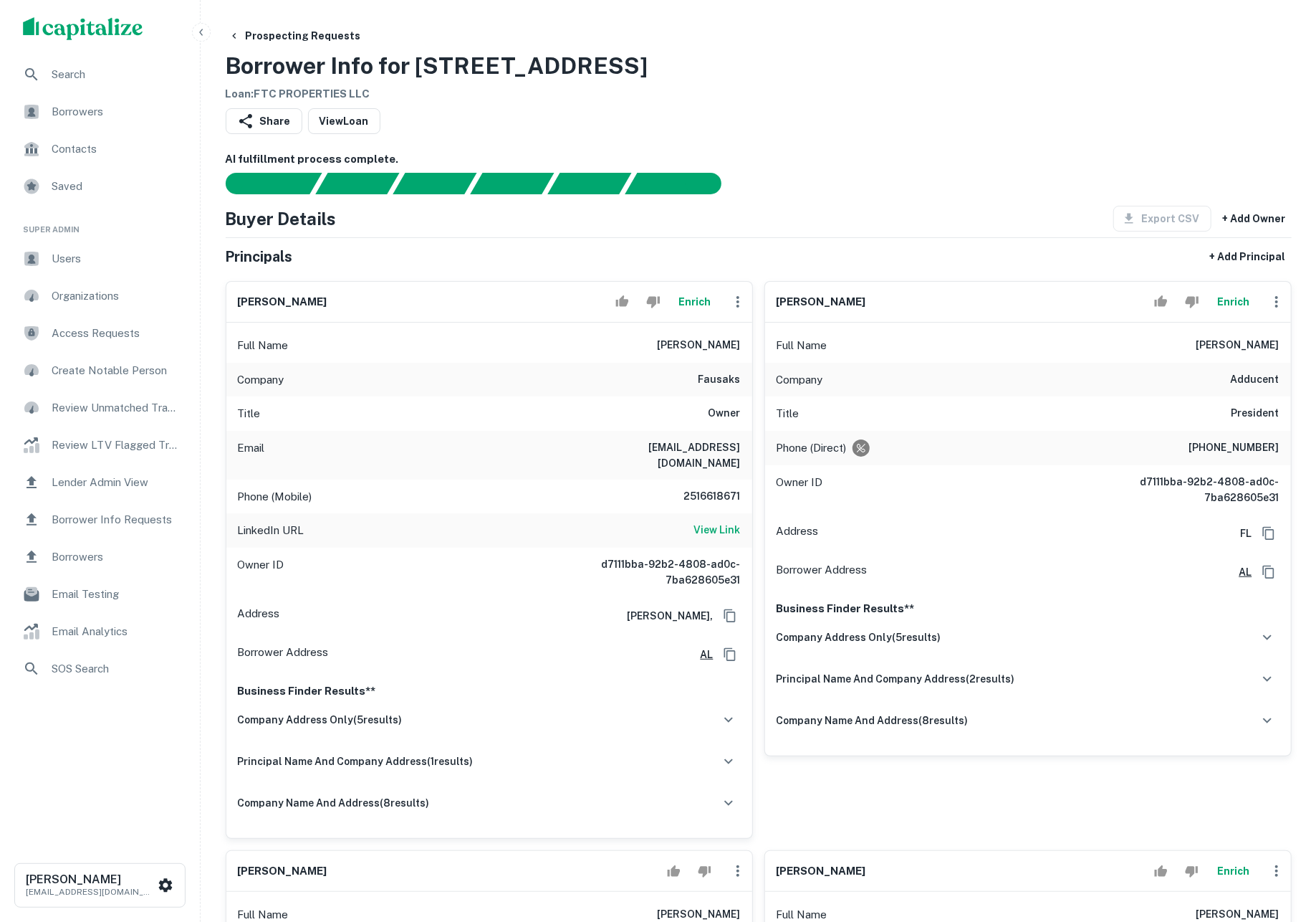
click at [1011, 90] on div "Prospecting Requests Borrower Info for 12615 Us Highway 98 Loan : FTC PROPERTIE…" at bounding box center [759, 63] width 1066 height 79
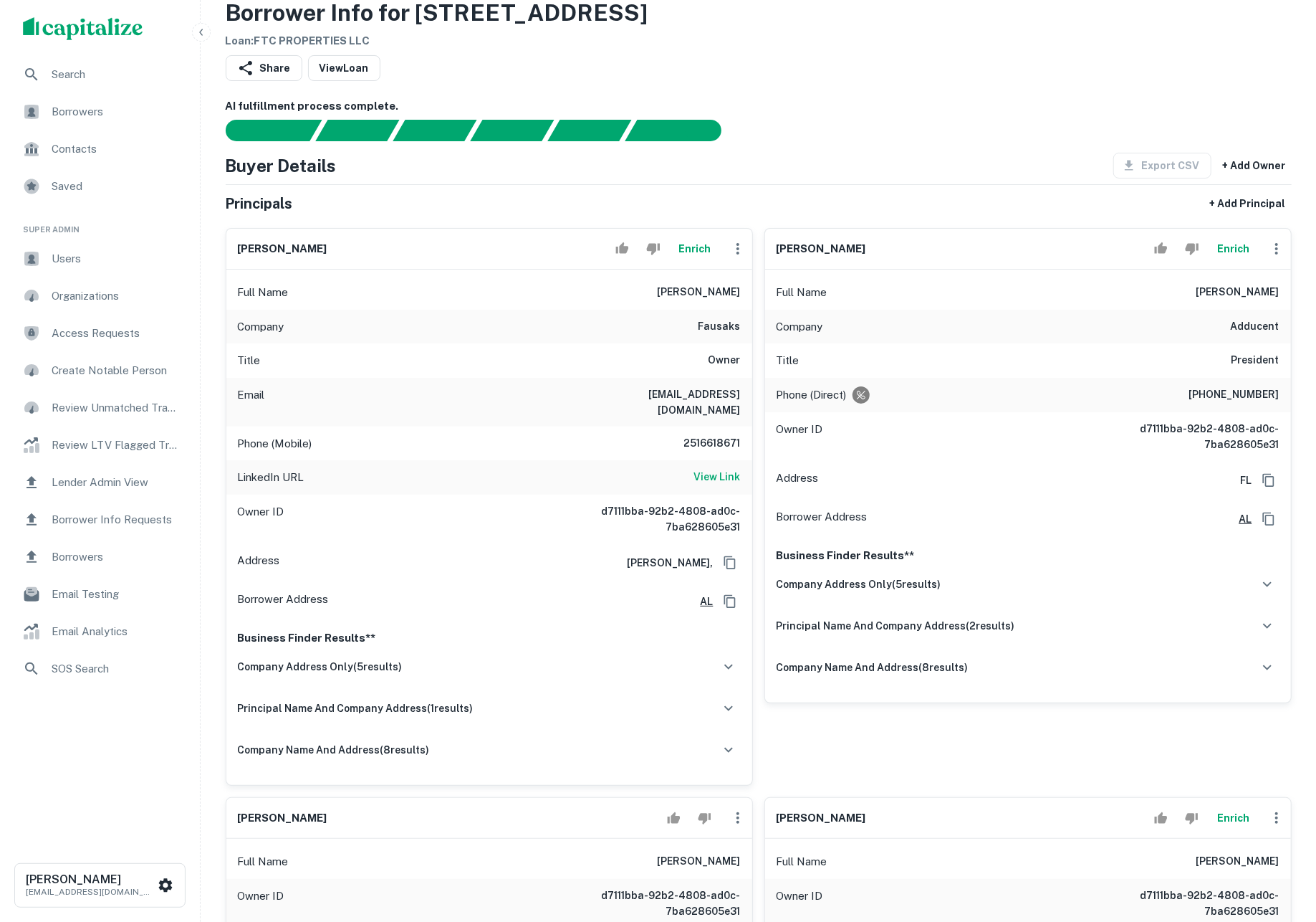
scroll to position [53, 1]
click at [577, 678] on div "company address only ( 5 results)" at bounding box center [489, 667] width 503 height 30
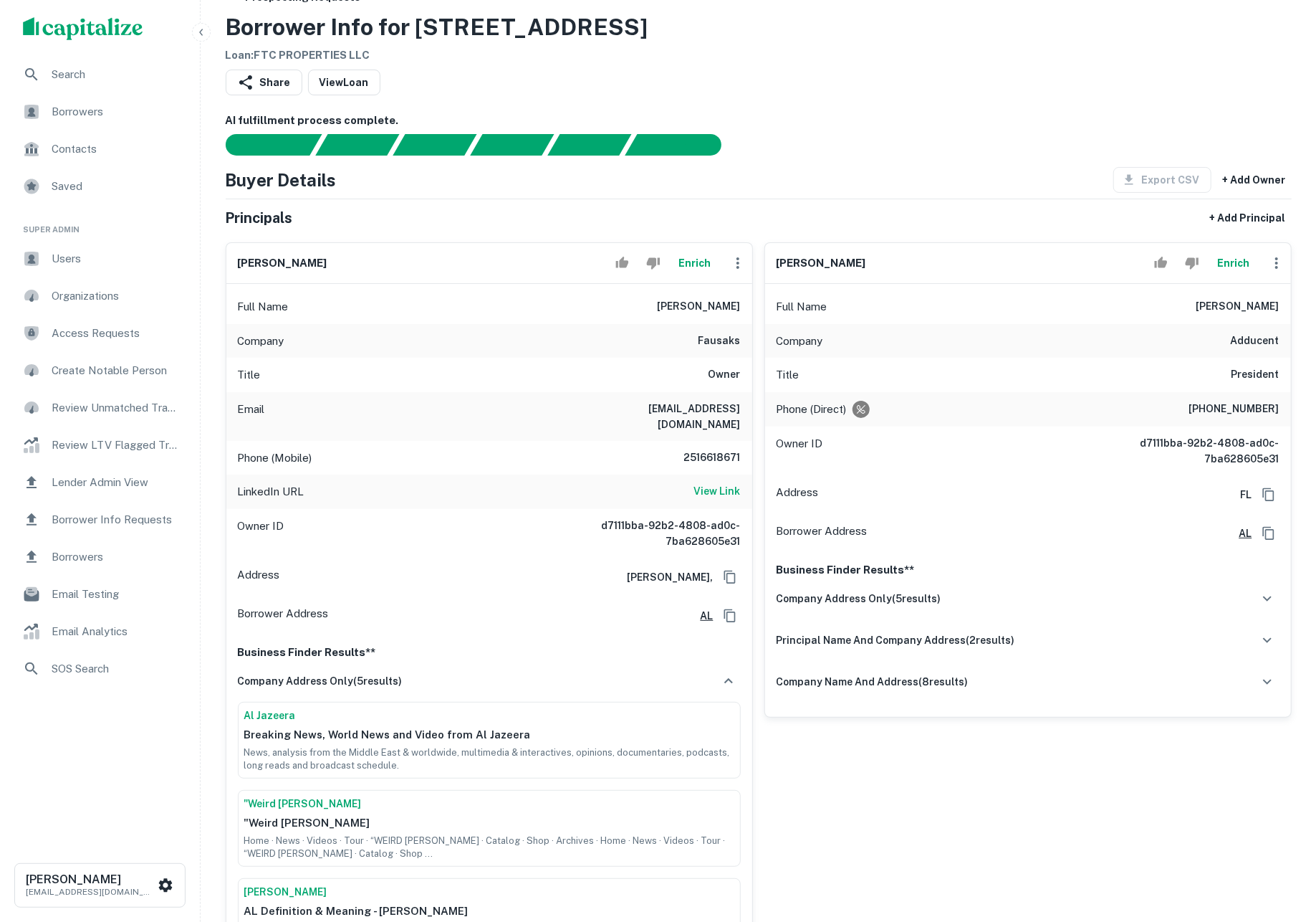
scroll to position [33, 0]
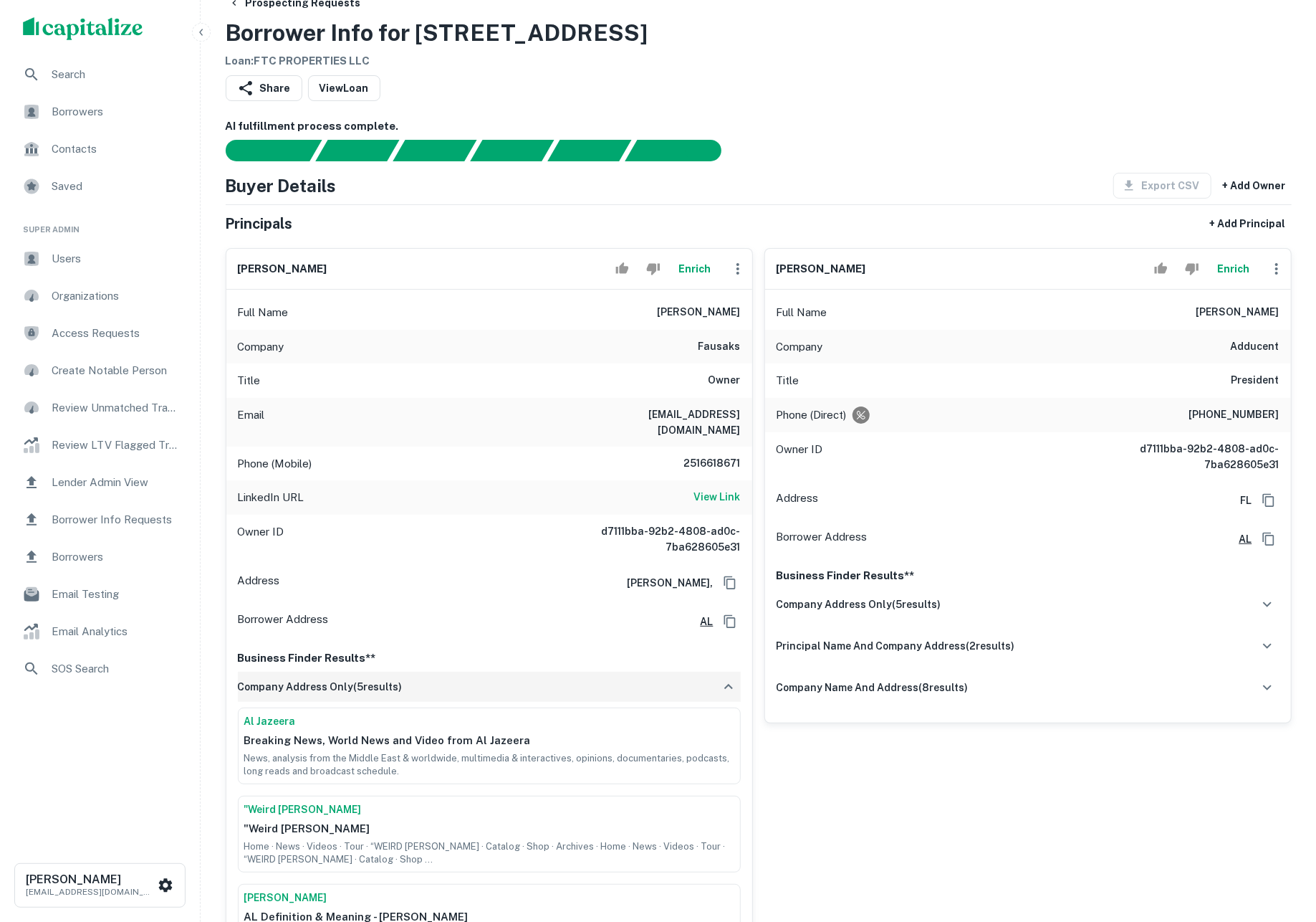
click at [579, 685] on div "company address only ( 5 results)" at bounding box center [489, 687] width 503 height 30
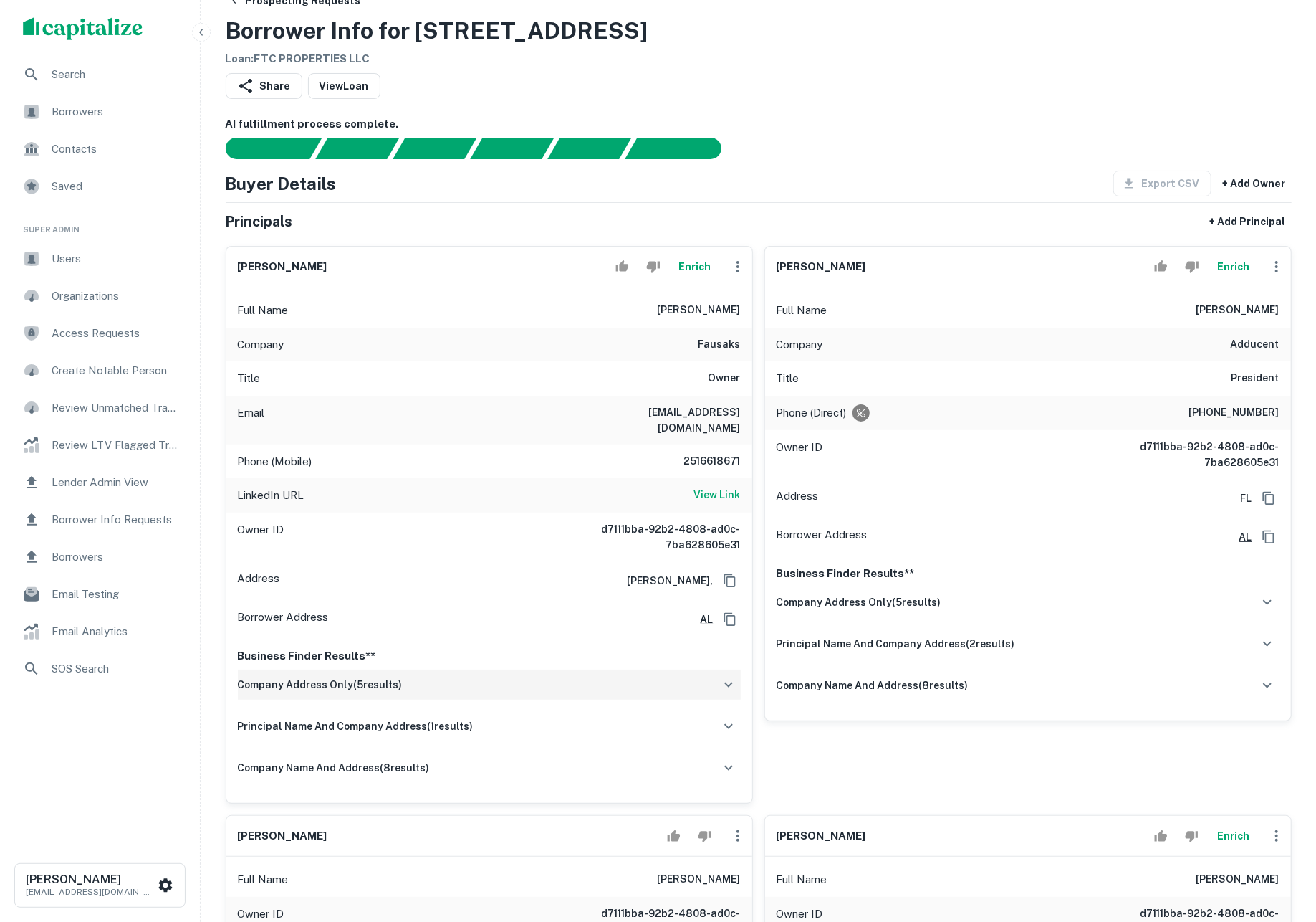
scroll to position [36, 1]
click at [579, 685] on div "company address only ( 5 results)" at bounding box center [489, 684] width 503 height 30
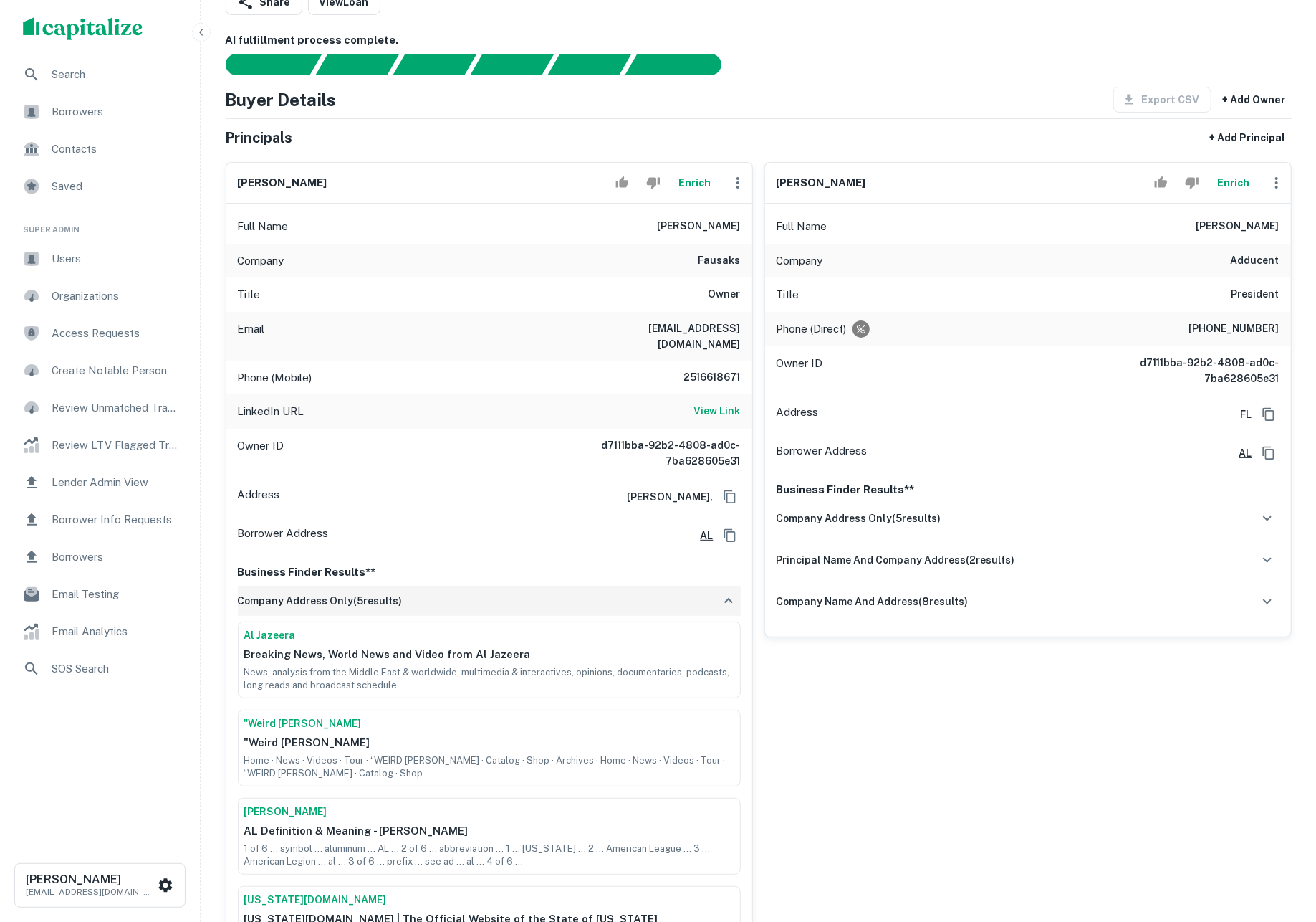
scroll to position [115, 1]
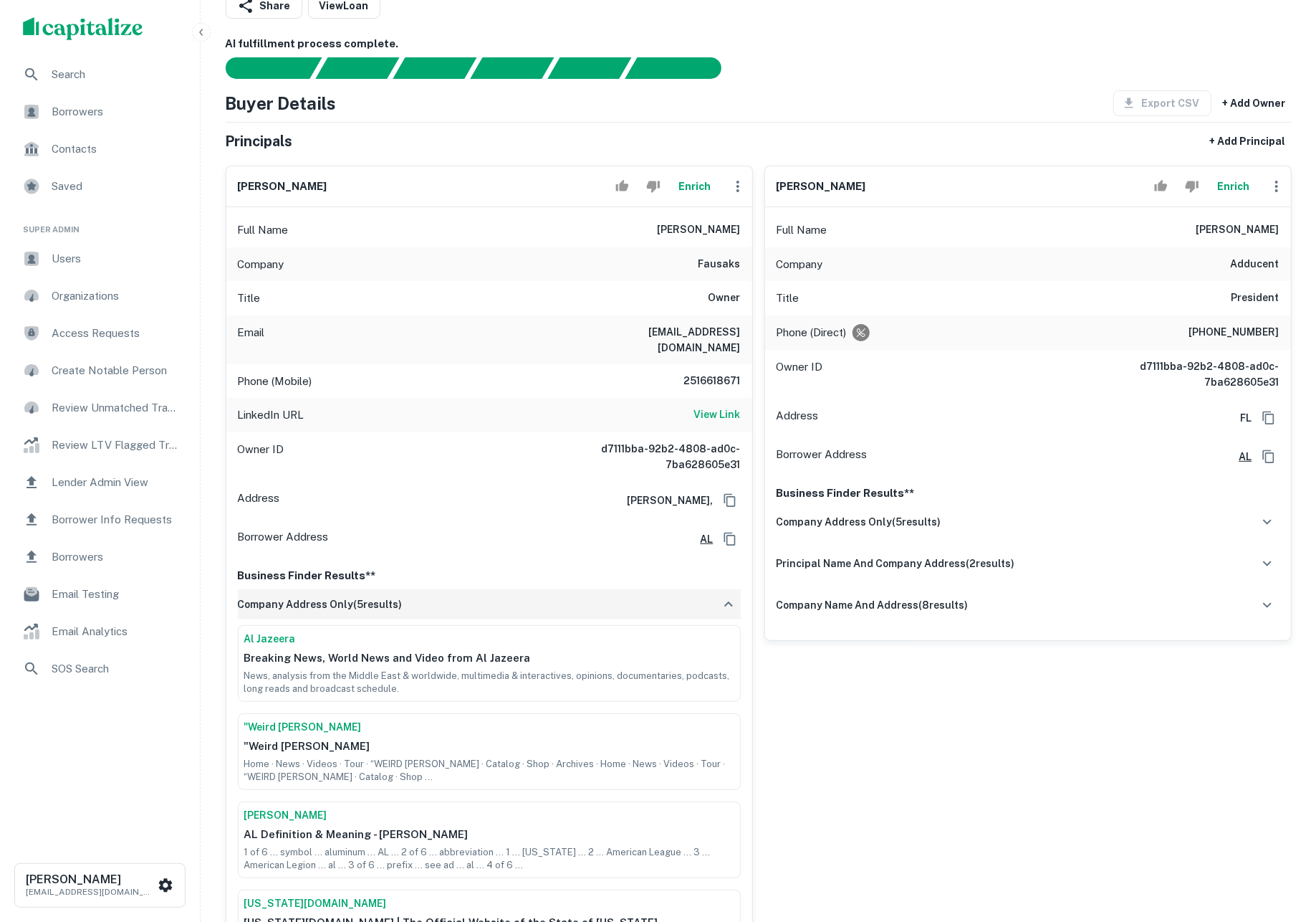
click at [463, 605] on div "company address only ( 5 results)" at bounding box center [489, 605] width 503 height 30
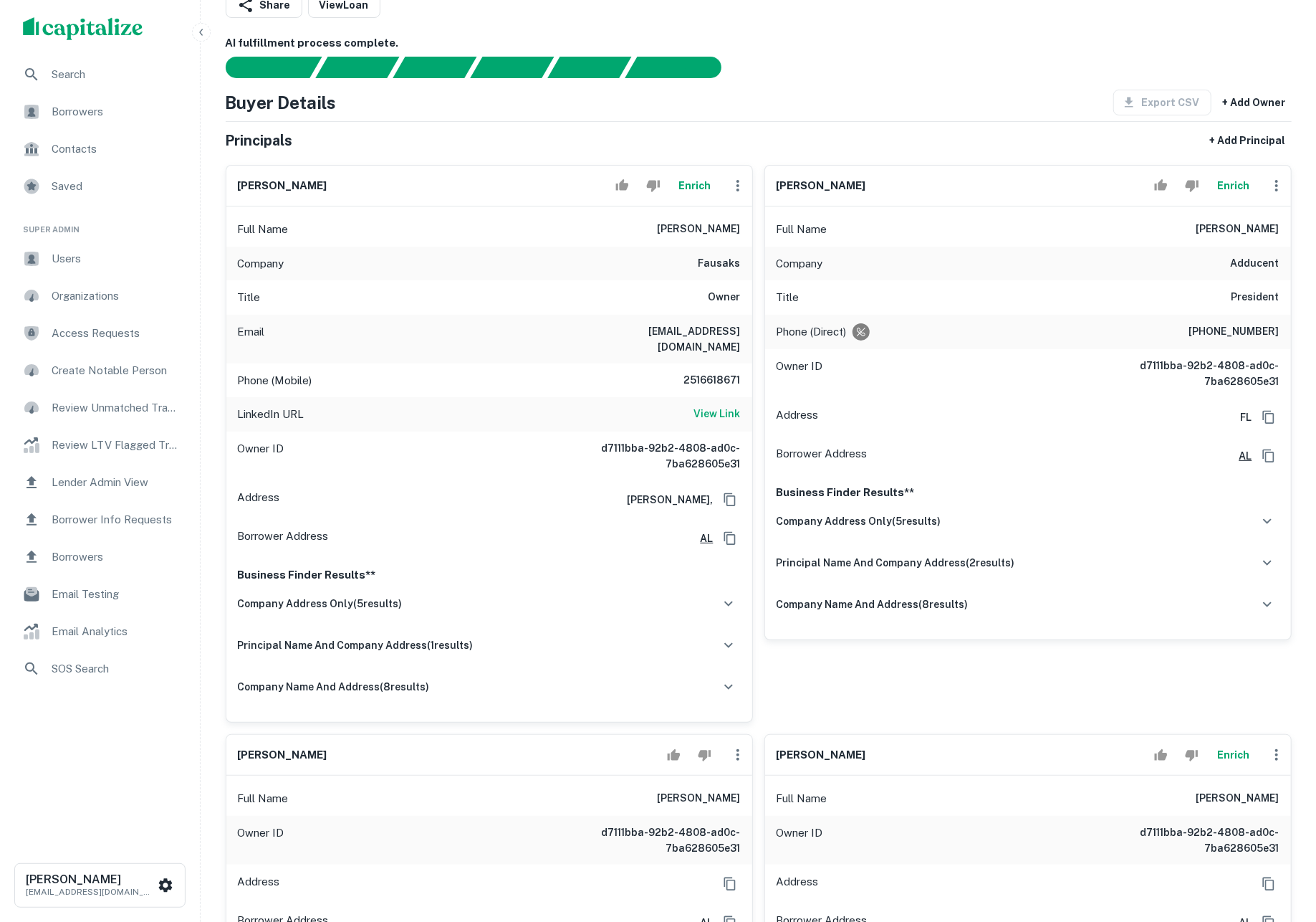
scroll to position [119, 0]
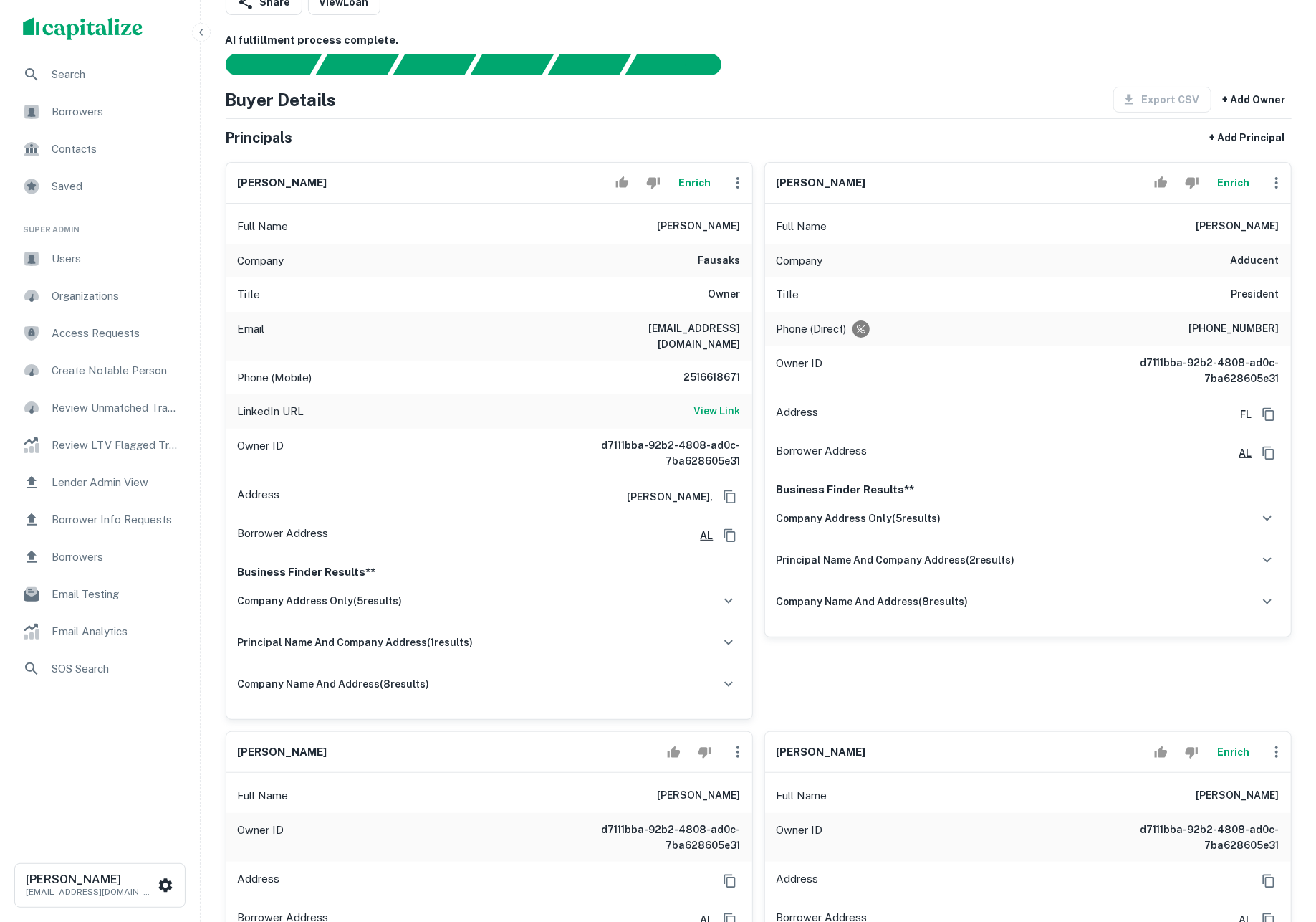
click at [686, 188] on button "Enrich" at bounding box center [694, 183] width 46 height 29
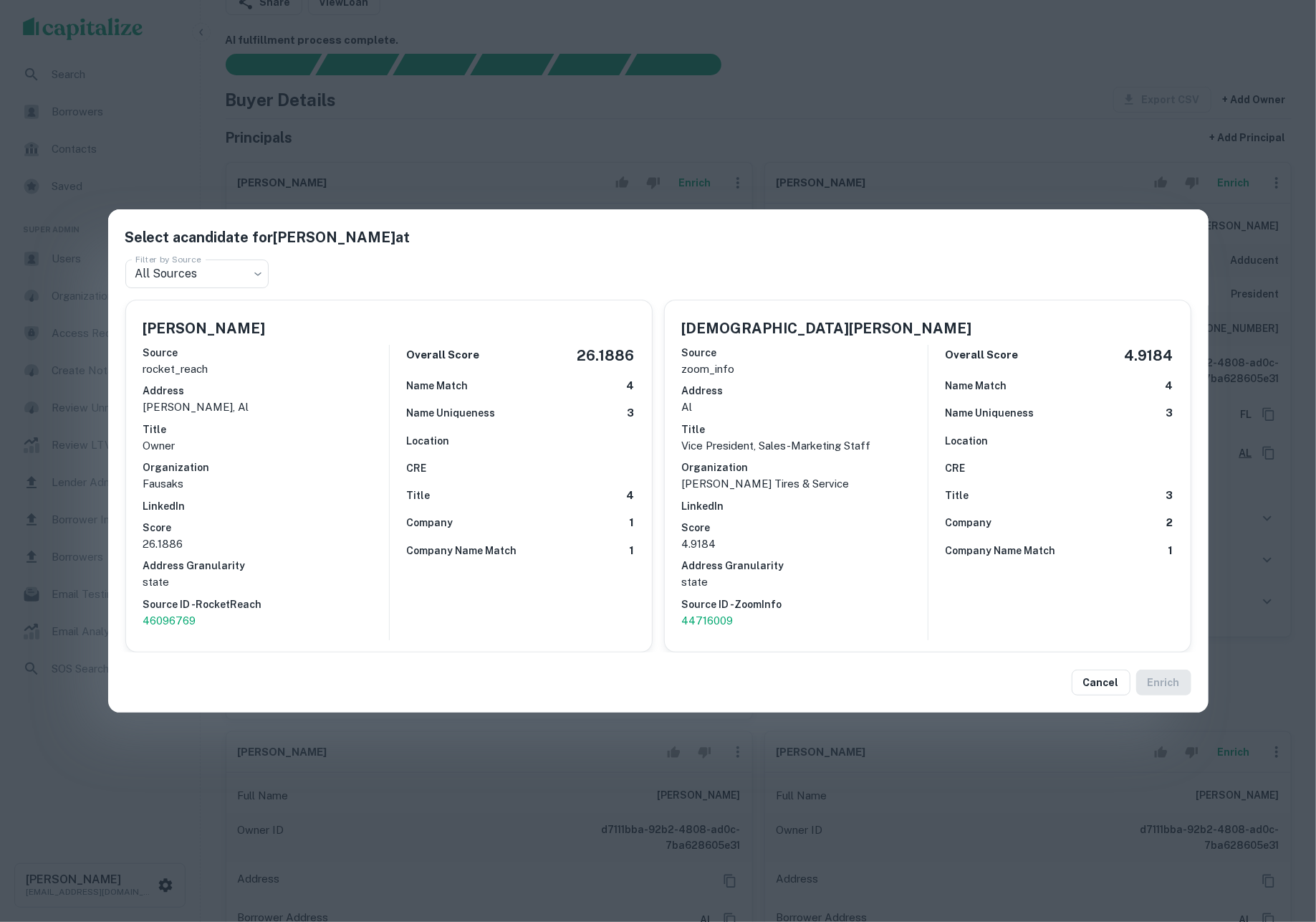
click at [717, 135] on div "Select a candidate for Chris Fausak at Filter by Source All Sources *** Filter …" at bounding box center [658, 461] width 1316 height 922
